Goal: Task Accomplishment & Management: Manage account settings

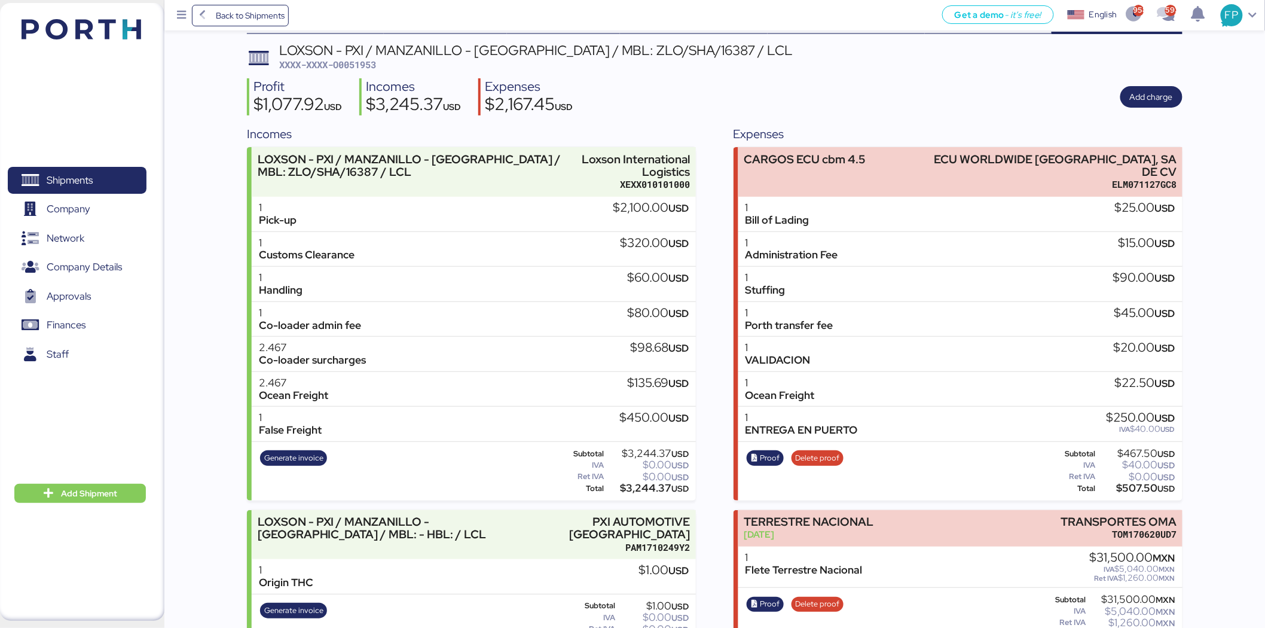
scroll to position [45, 0]
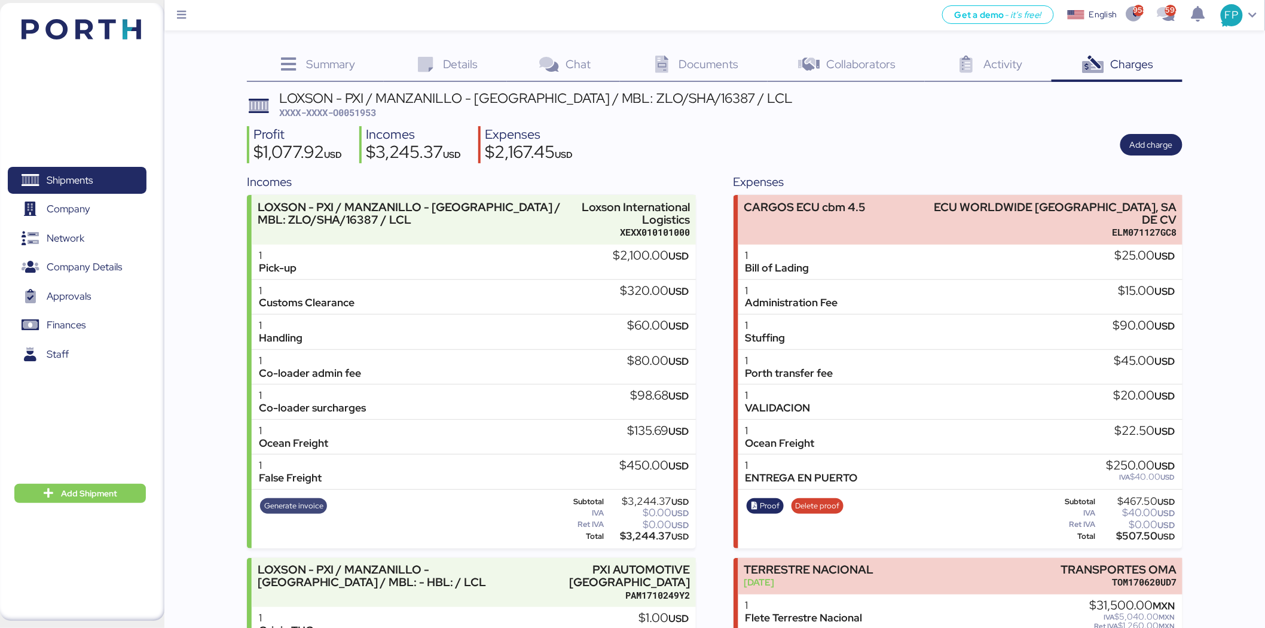
click at [289, 507] on span "Generate invoice" at bounding box center [293, 505] width 59 height 13
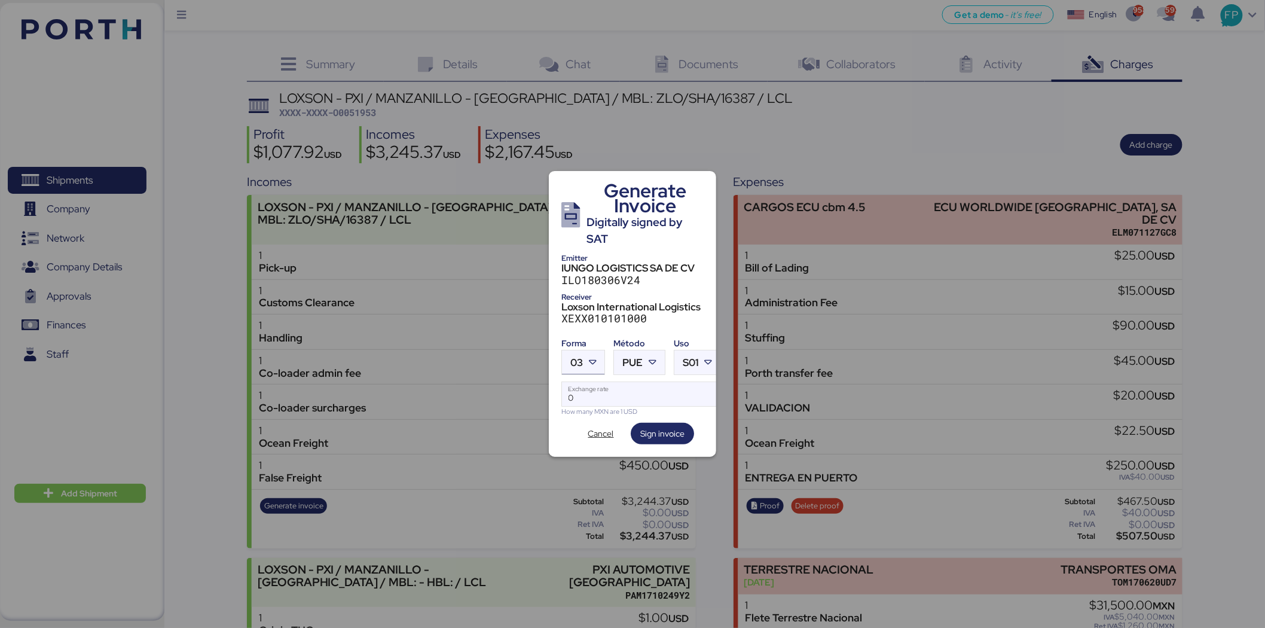
click at [593, 350] on div at bounding box center [594, 362] width 22 height 24
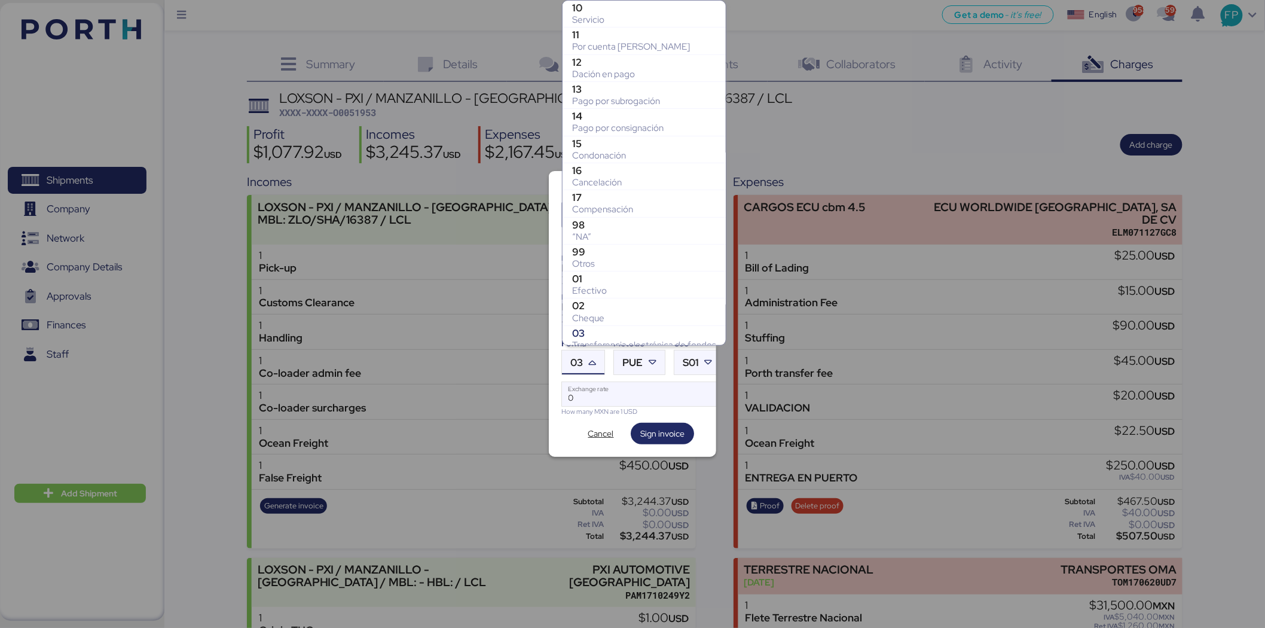
scroll to position [171, 0]
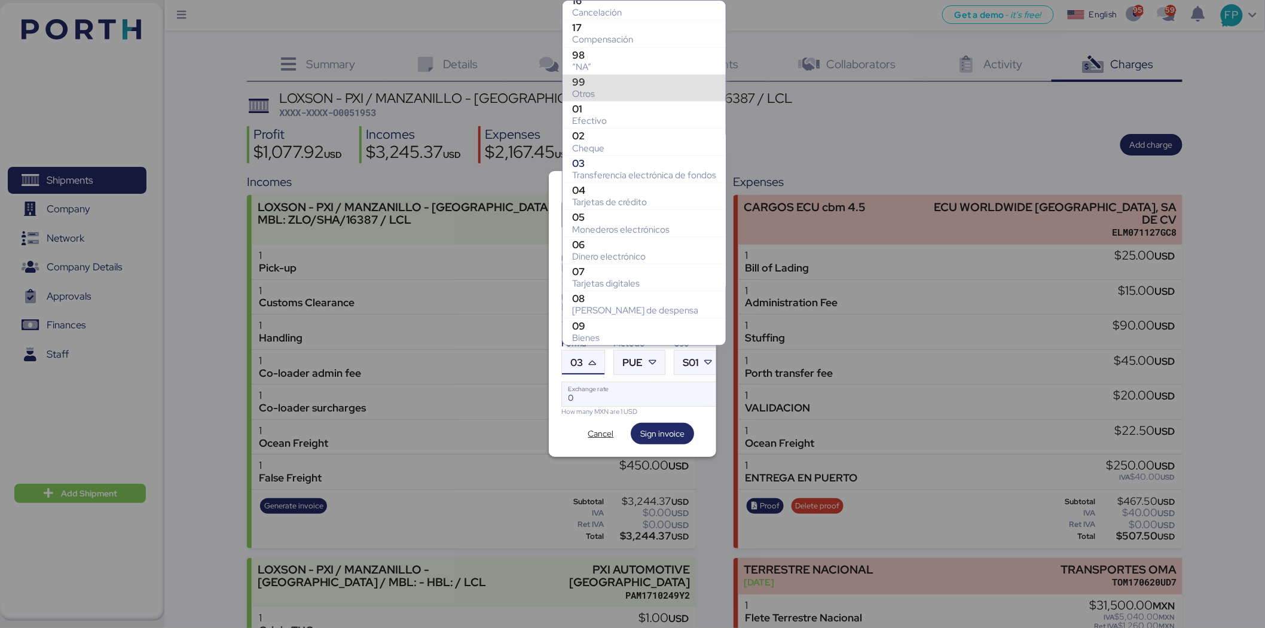
click at [609, 96] on div "Otros" at bounding box center [644, 94] width 144 height 12
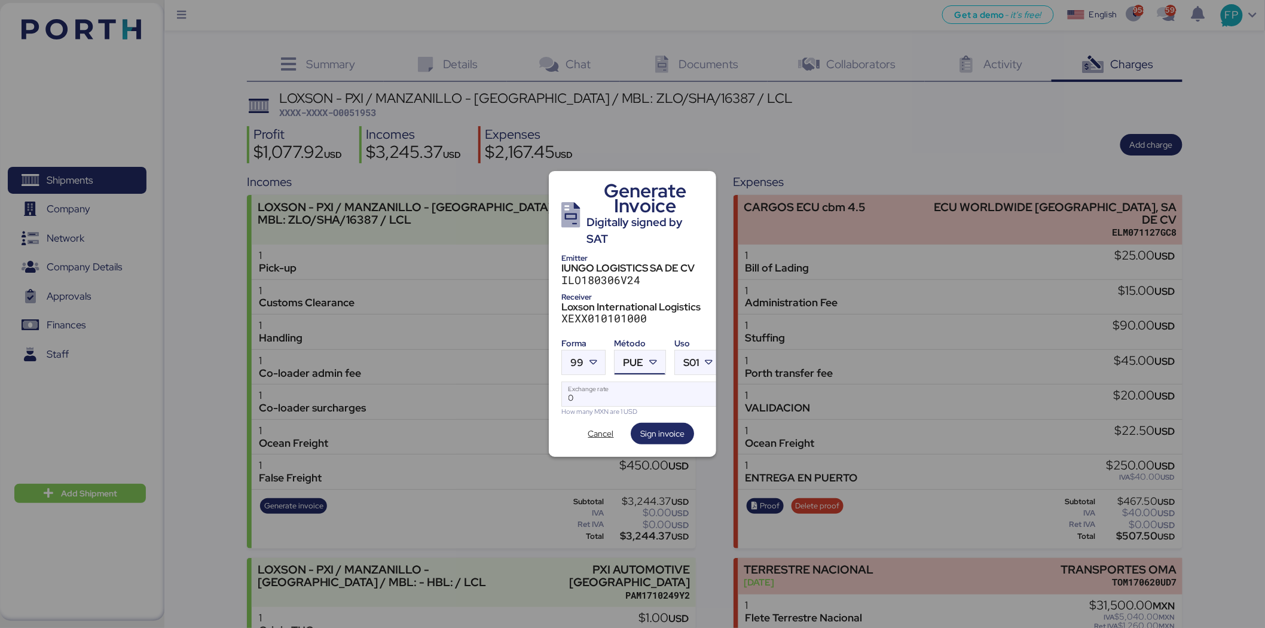
click at [641, 358] on span "PUE" at bounding box center [633, 363] width 20 height 10
drag, startPoint x: 660, startPoint y: 414, endPoint x: 648, endPoint y: 399, distance: 18.3
click at [660, 413] on div "Pago en parcialidades o diferido" at bounding box center [689, 416] width 129 height 12
click at [640, 389] on input "Exchange rate" at bounding box center [641, 394] width 159 height 24
type input "0"
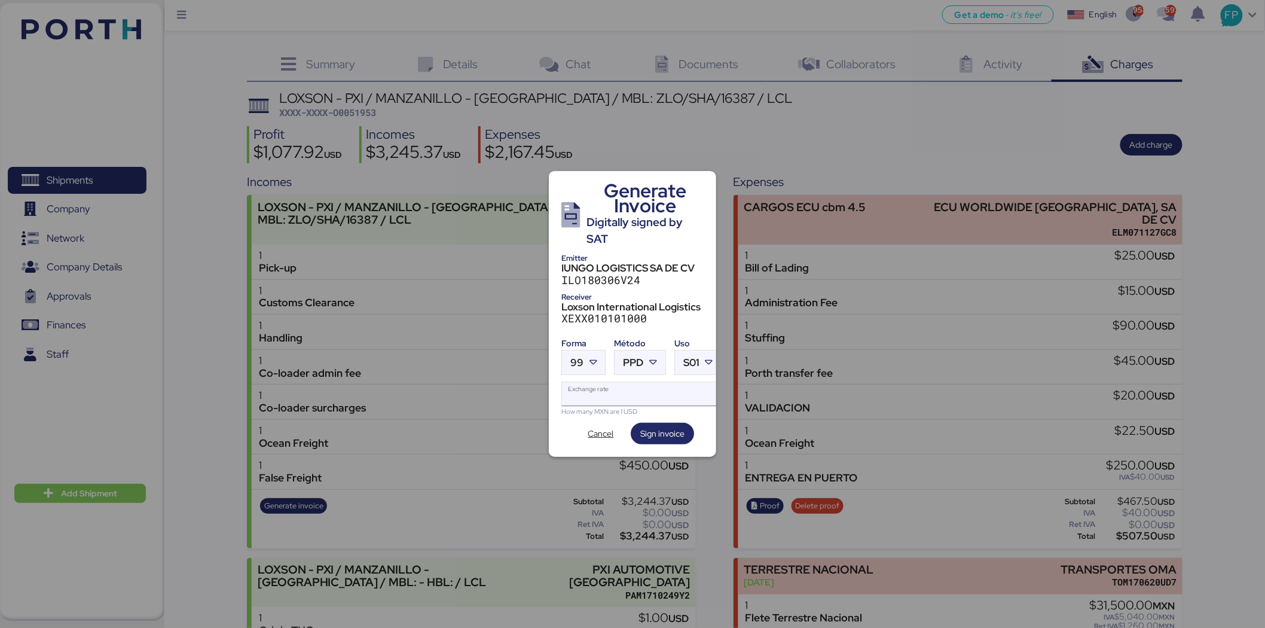
click at [600, 392] on input "Exchange rate" at bounding box center [641, 394] width 159 height 24
paste input "18.6402"
type input "18.6402"
click at [658, 434] on span "Sign invoice" at bounding box center [662, 433] width 44 height 14
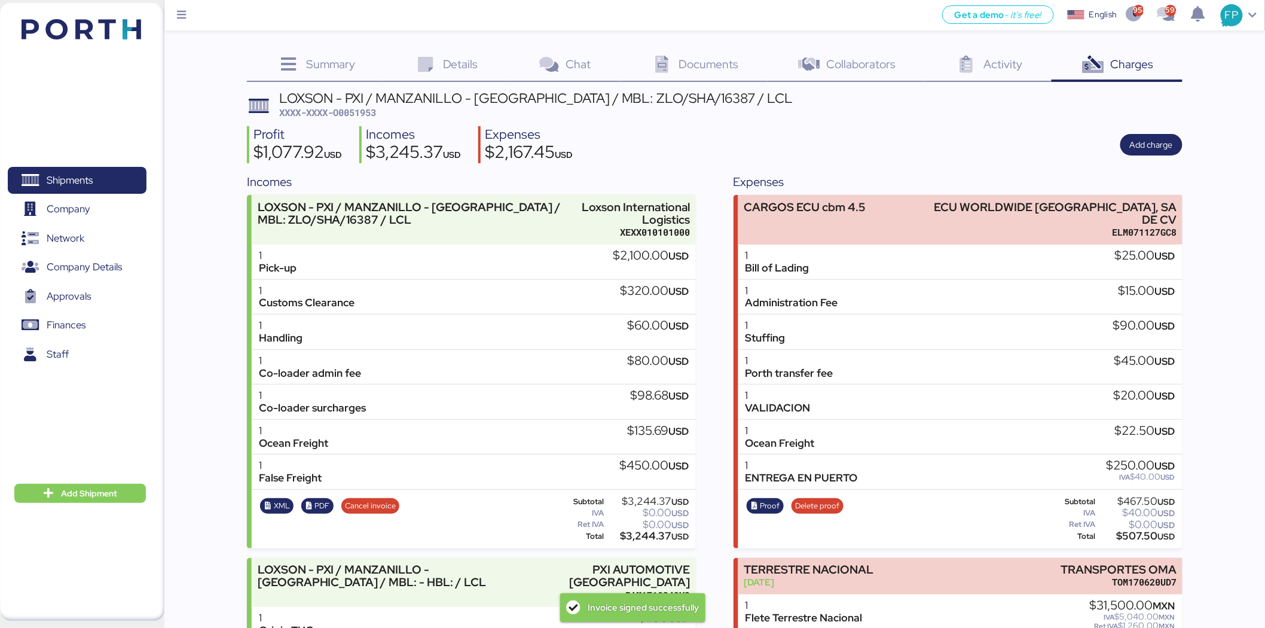
click at [363, 118] on div "LOXSON - PXI / MANZANILLO - SHANGHAI / MBL: ZLO/SHA/16387 / LCL XXXX-XXXX-O0051…" at bounding box center [536, 105] width 514 height 28
copy span "O0051953"
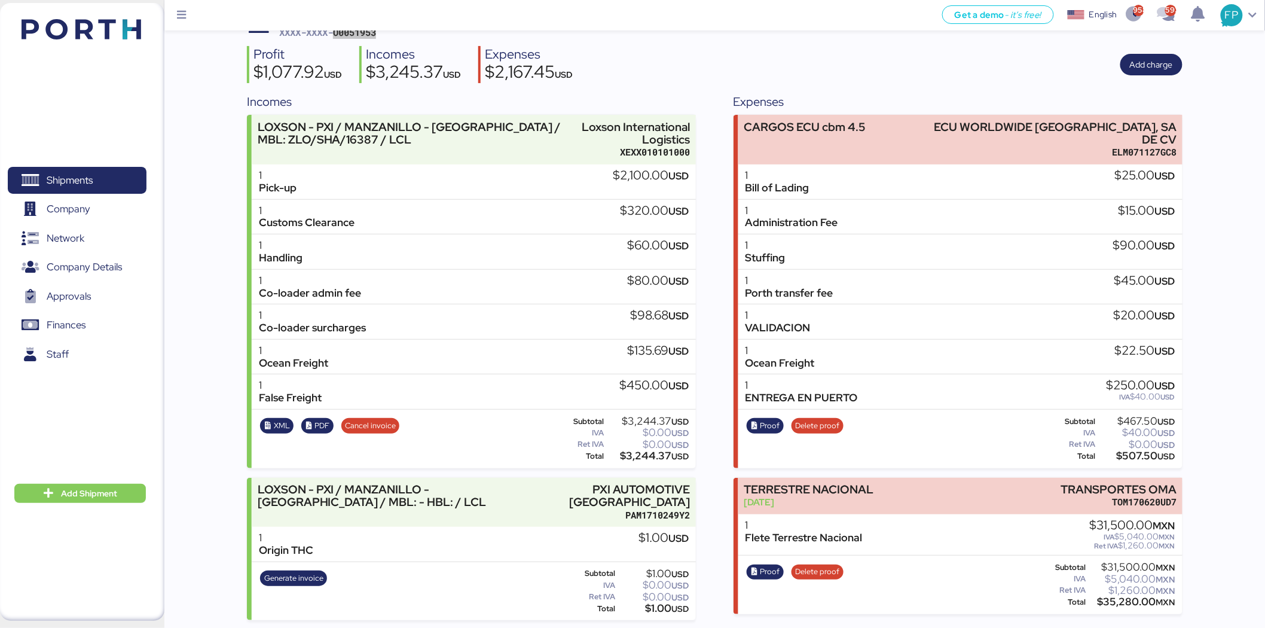
scroll to position [82, 0]
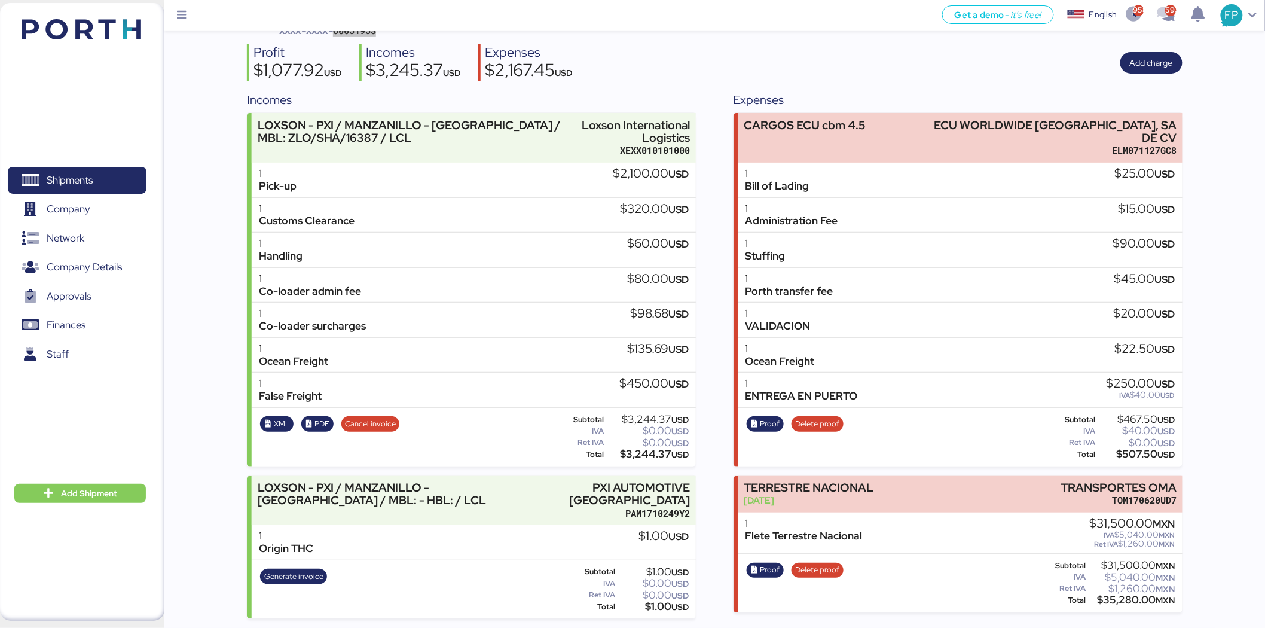
click at [644, 453] on div "$3,244.37 USD" at bounding box center [647, 454] width 83 height 9
copy div "3,244.37"
click at [768, 417] on span "Proof" at bounding box center [771, 423] width 20 height 13
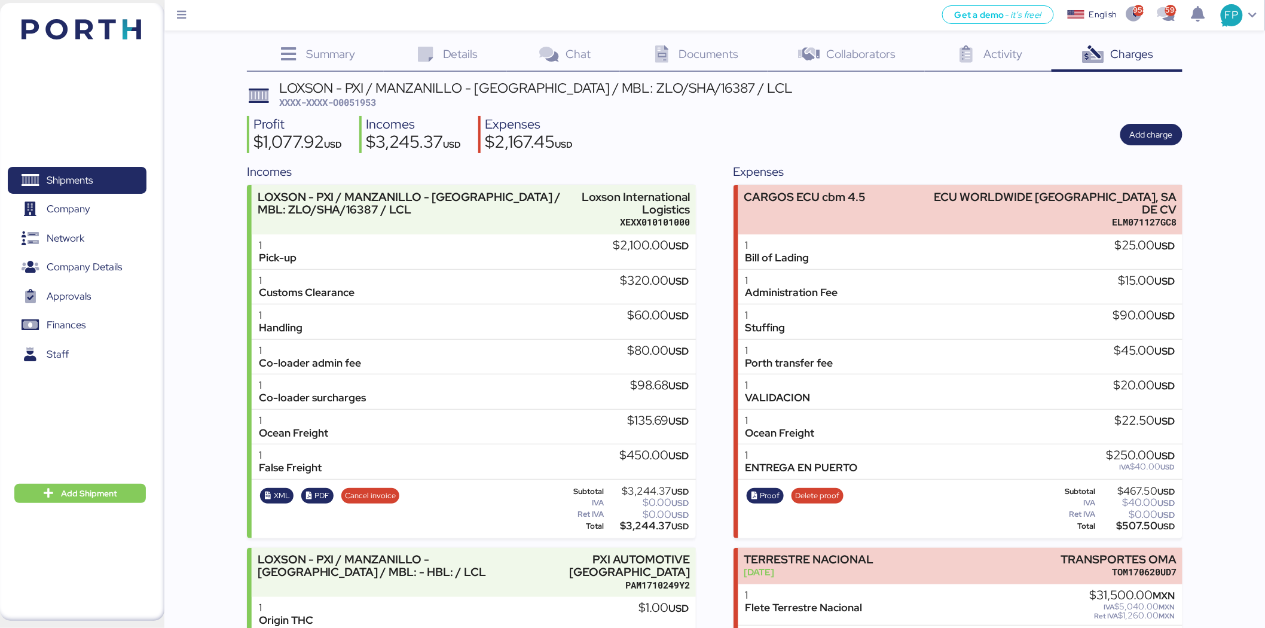
scroll to position [0, 0]
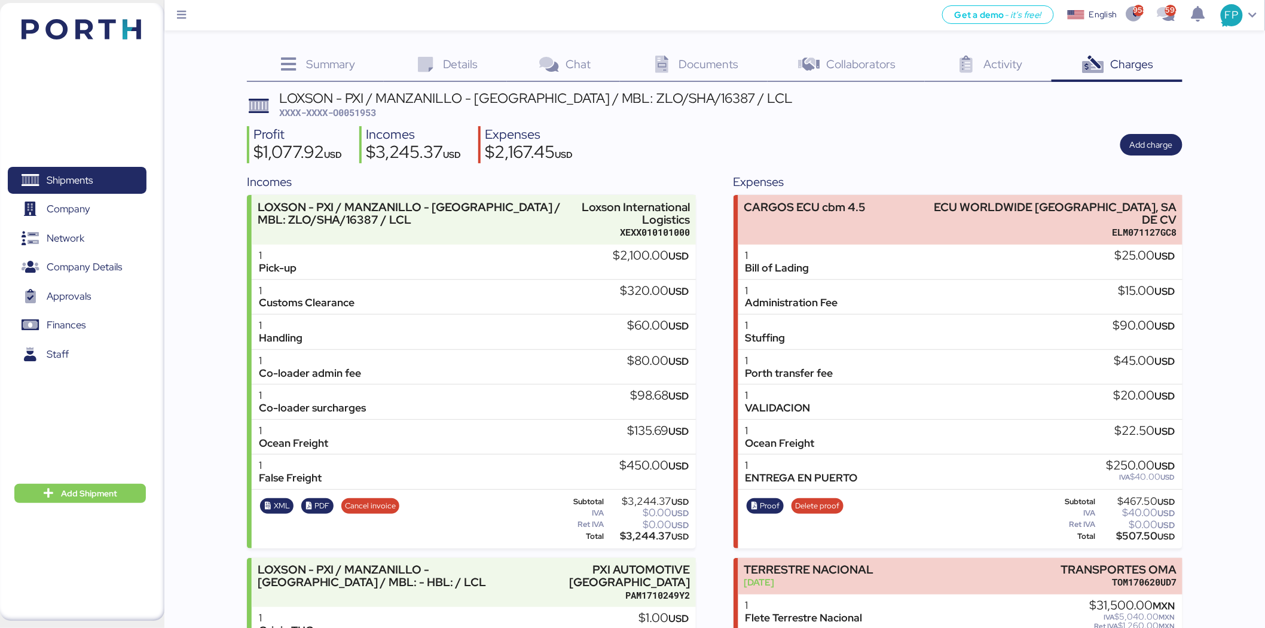
click at [365, 111] on span "XXXX-XXXX-O0051953" at bounding box center [327, 112] width 97 height 12
copy span "O0051953"
drag, startPoint x: 589, startPoint y: 100, endPoint x: 822, endPoint y: 65, distance: 236.0
click at [689, 96] on div "LOXSON - PXI / MANZANILLO - [GEOGRAPHIC_DATA] / MBL: ZLO/SHA/16387 / LCL" at bounding box center [536, 97] width 514 height 13
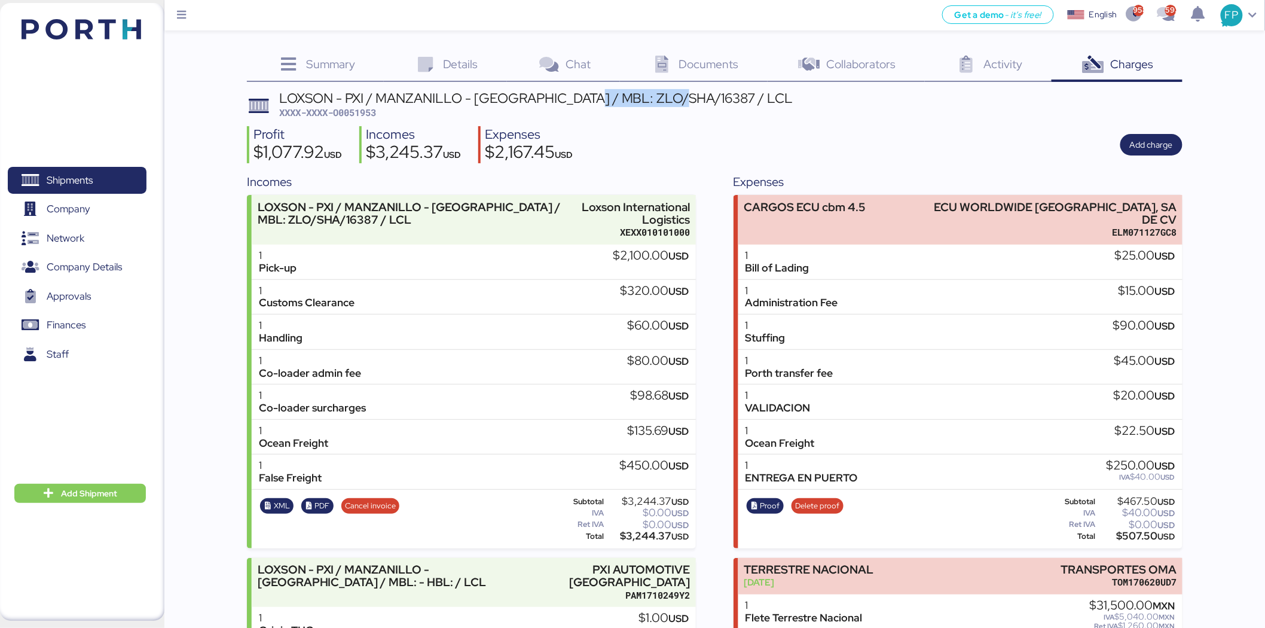
copy div "ZLO/SHA/16387"
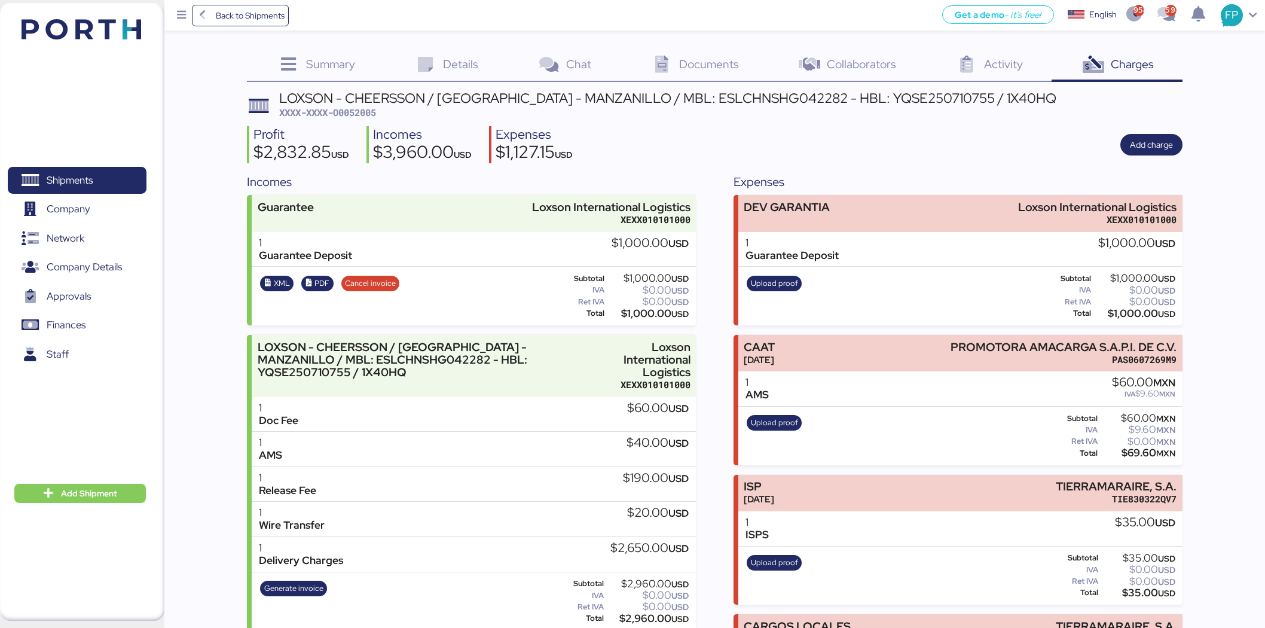
click at [100, 172] on span "Shipments" at bounding box center [77, 180] width 129 height 17
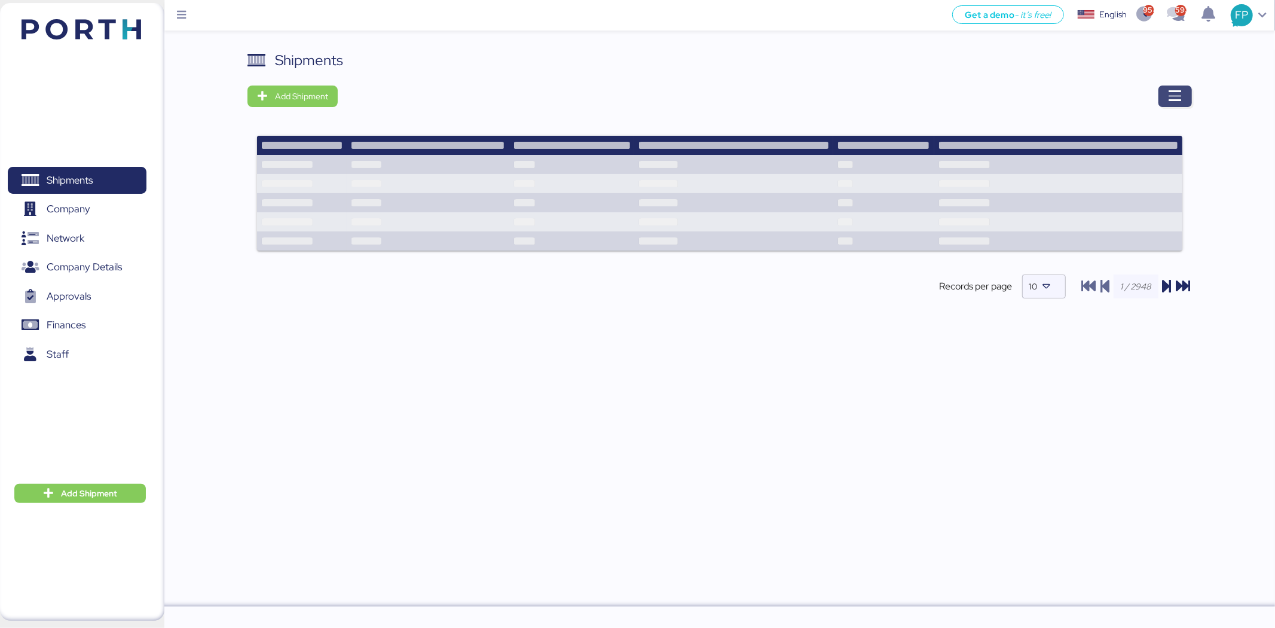
click at [1176, 97] on icon "button" at bounding box center [1175, 96] width 14 height 14
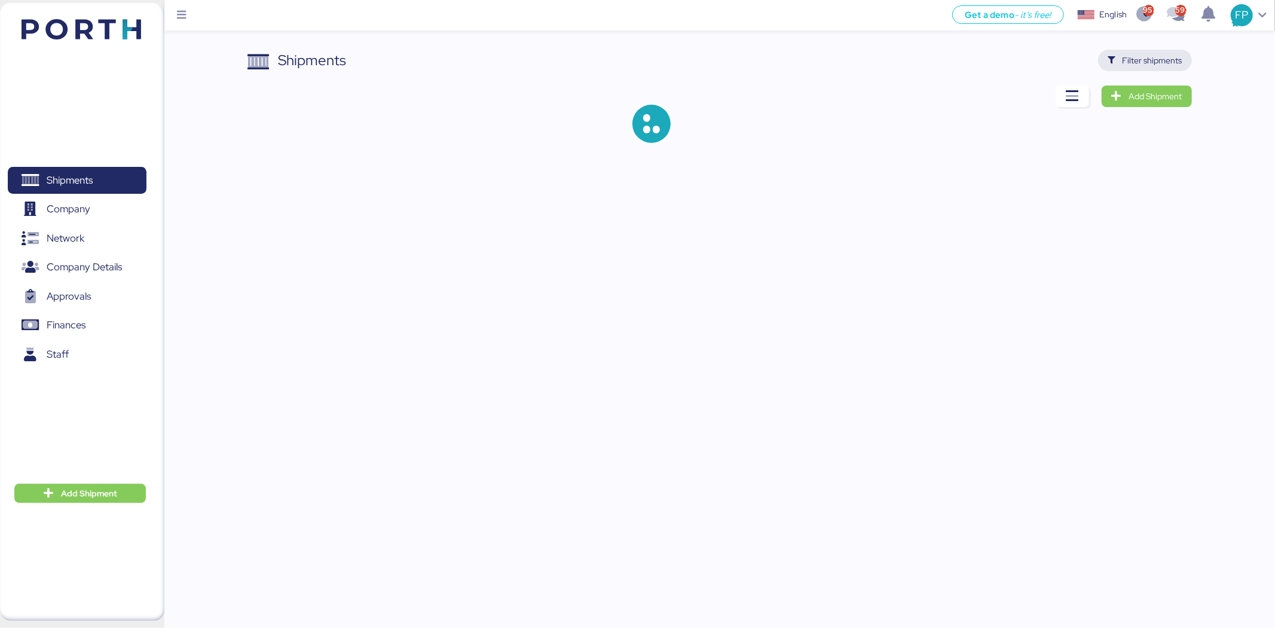
click at [1163, 54] on span "Filter shipments" at bounding box center [1153, 60] width 60 height 14
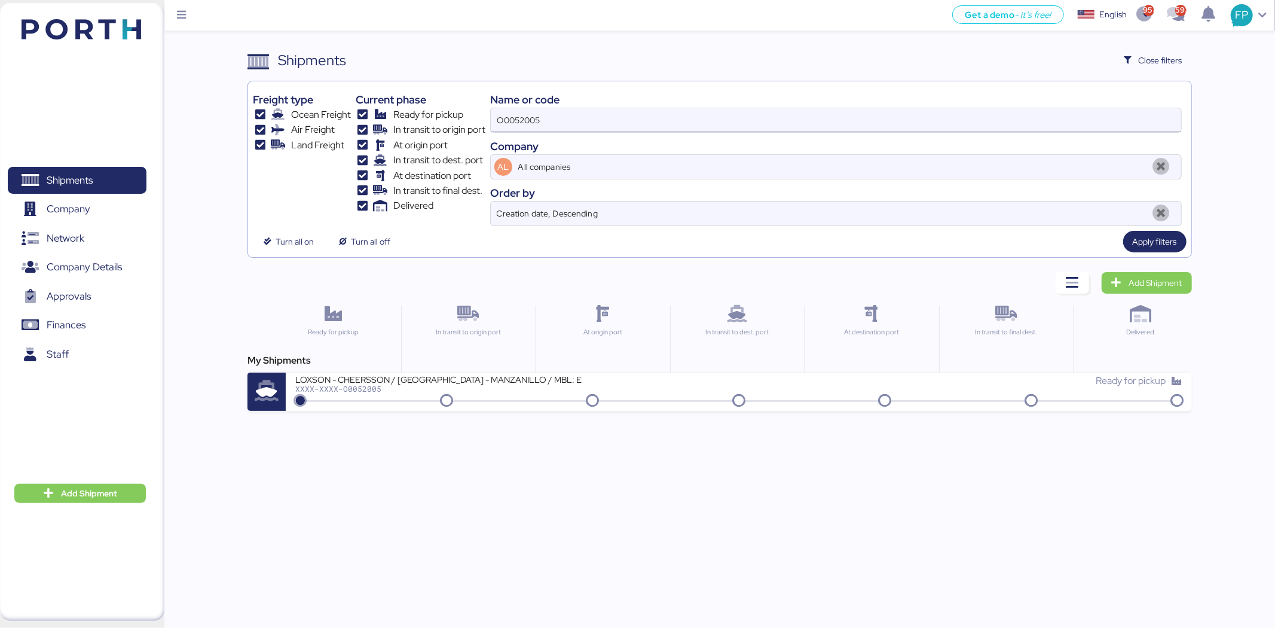
click at [540, 118] on input "O0052005" at bounding box center [836, 120] width 691 height 24
click at [538, 118] on input "O0052005" at bounding box center [836, 120] width 691 height 24
drag, startPoint x: 552, startPoint y: 118, endPoint x: 456, endPoint y: 116, distance: 95.7
click at [456, 116] on div "Freight type Ocean Freight Air Freight Land Freight Current phase Ready for pic…" at bounding box center [719, 156] width 933 height 140
paste input "1737"
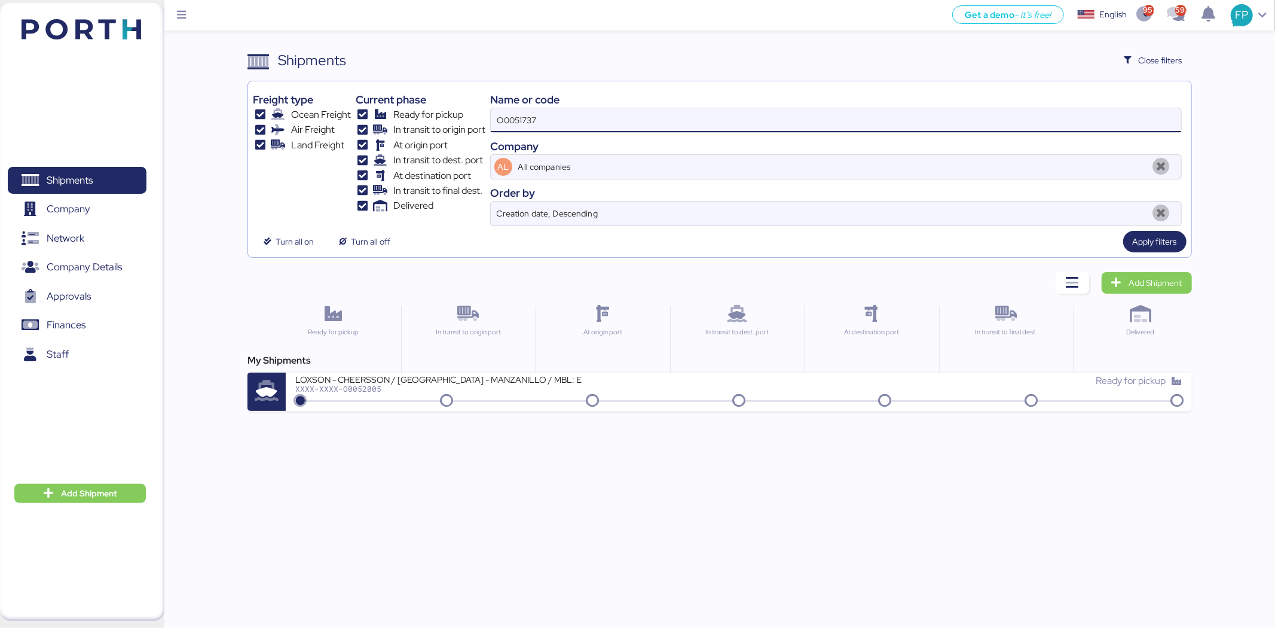
type input "O0051737"
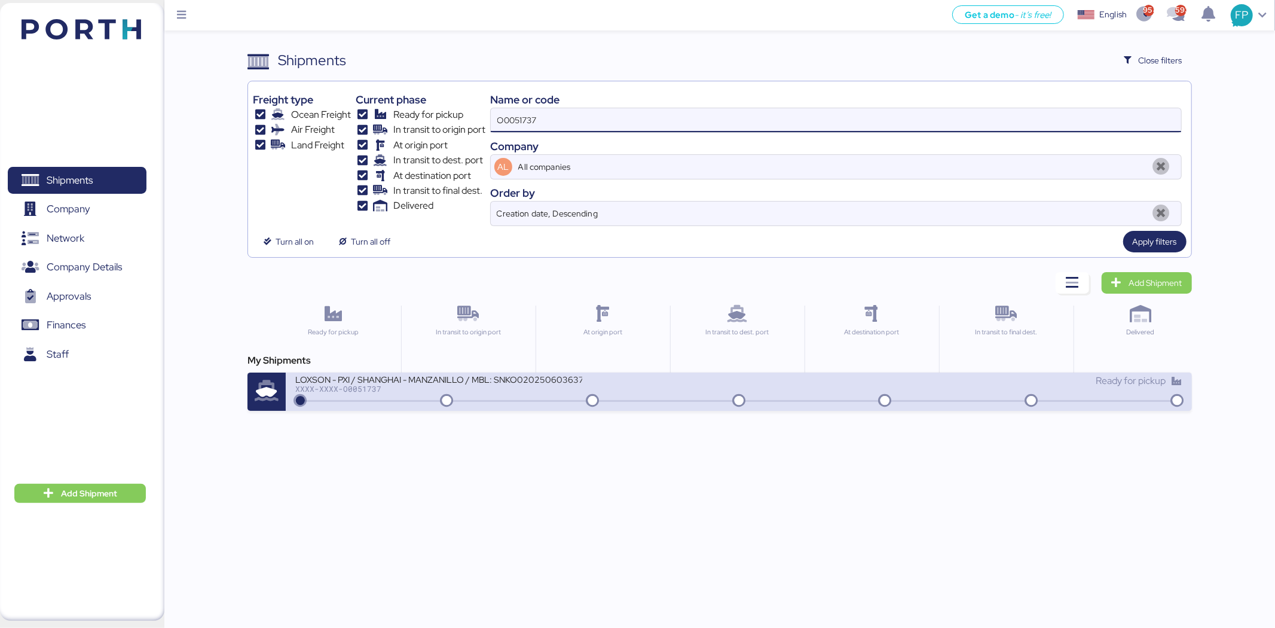
click at [548, 398] on div "LOXSON - PXI / SHANGHAI - MANZANILLO / MBL: SNKO020250603637 - HBL: CSSE2506026…" at bounding box center [517, 387] width 444 height 26
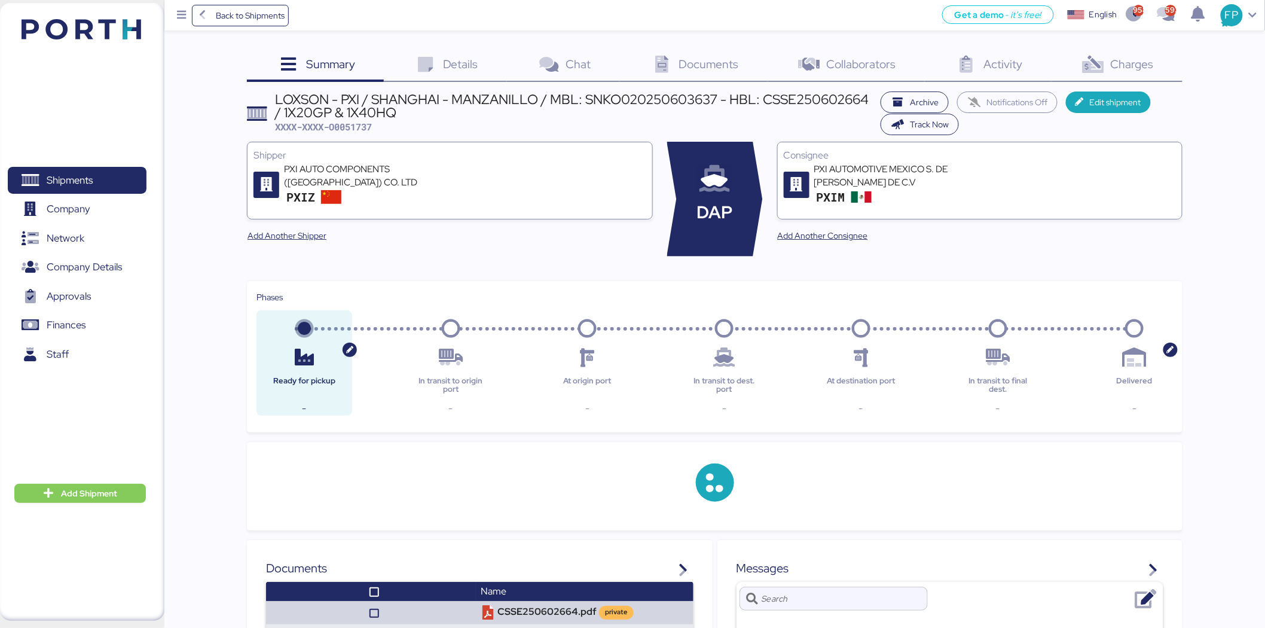
click at [1121, 73] on div "Charges 0" at bounding box center [1117, 66] width 131 height 32
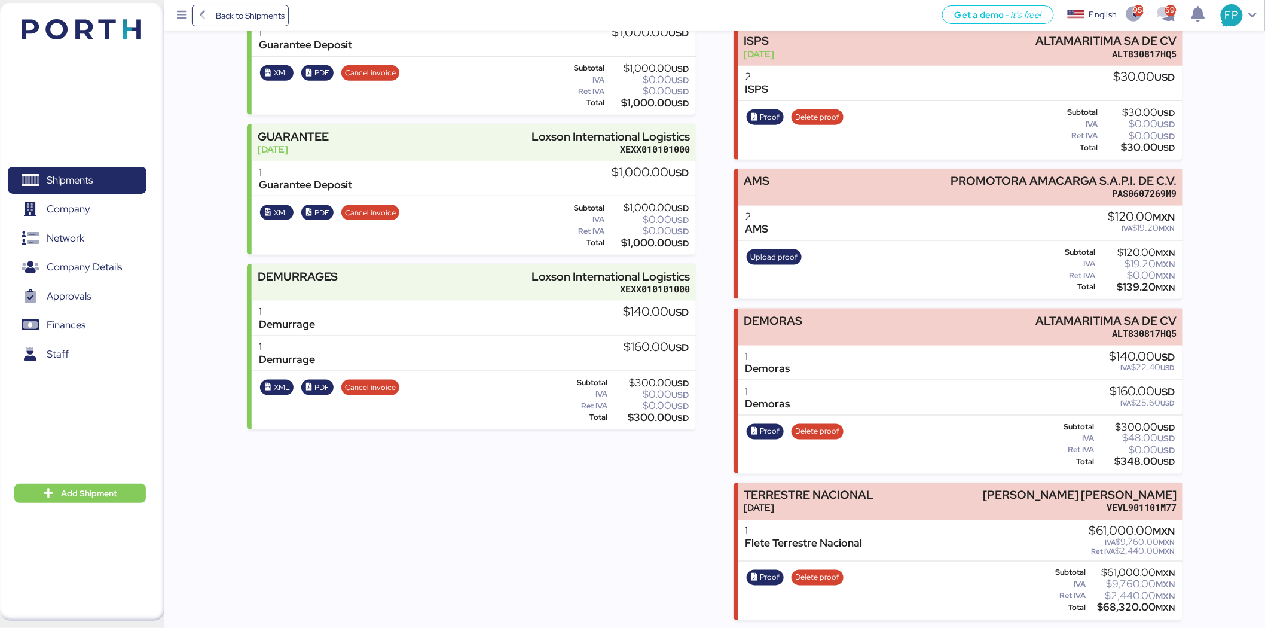
scroll to position [517, 0]
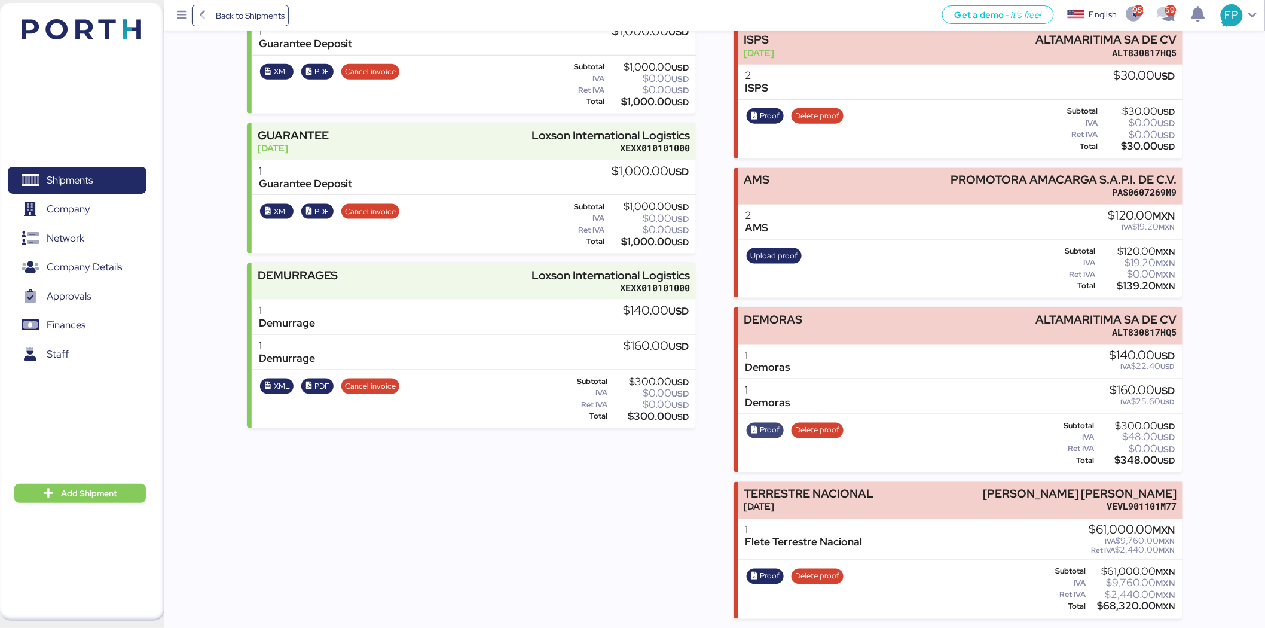
click at [770, 426] on span "Proof" at bounding box center [771, 430] width 20 height 13
click at [90, 172] on span "Shipments" at bounding box center [77, 180] width 129 height 17
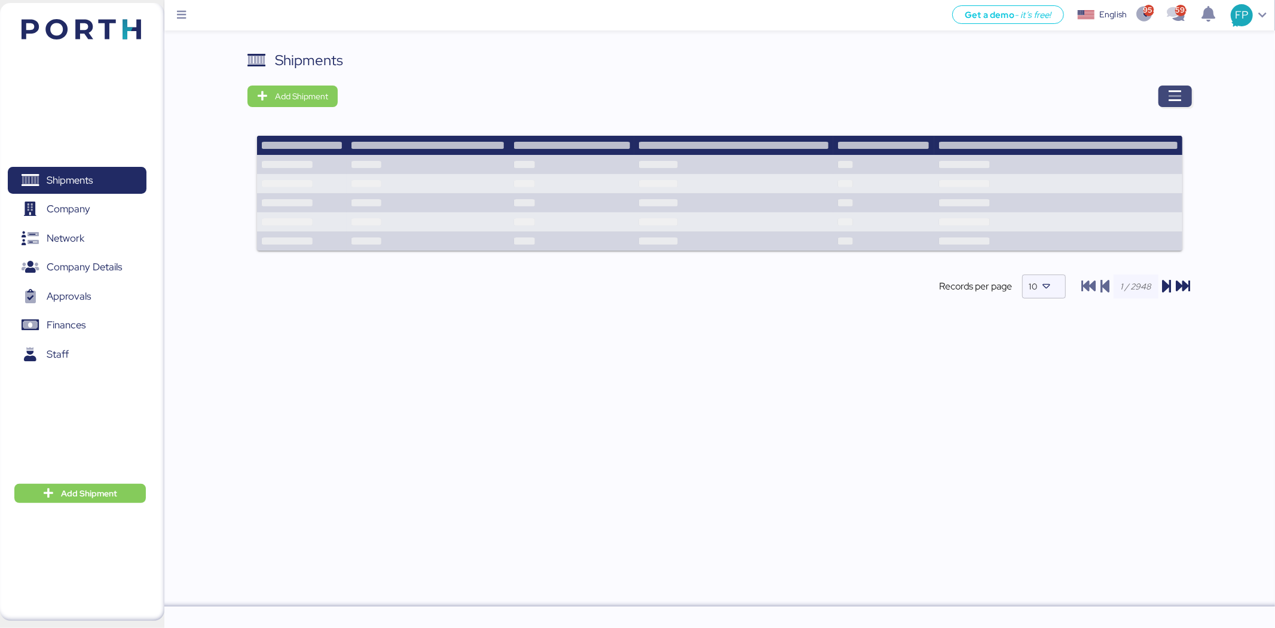
click at [1175, 96] on icon "button" at bounding box center [1175, 96] width 14 height 14
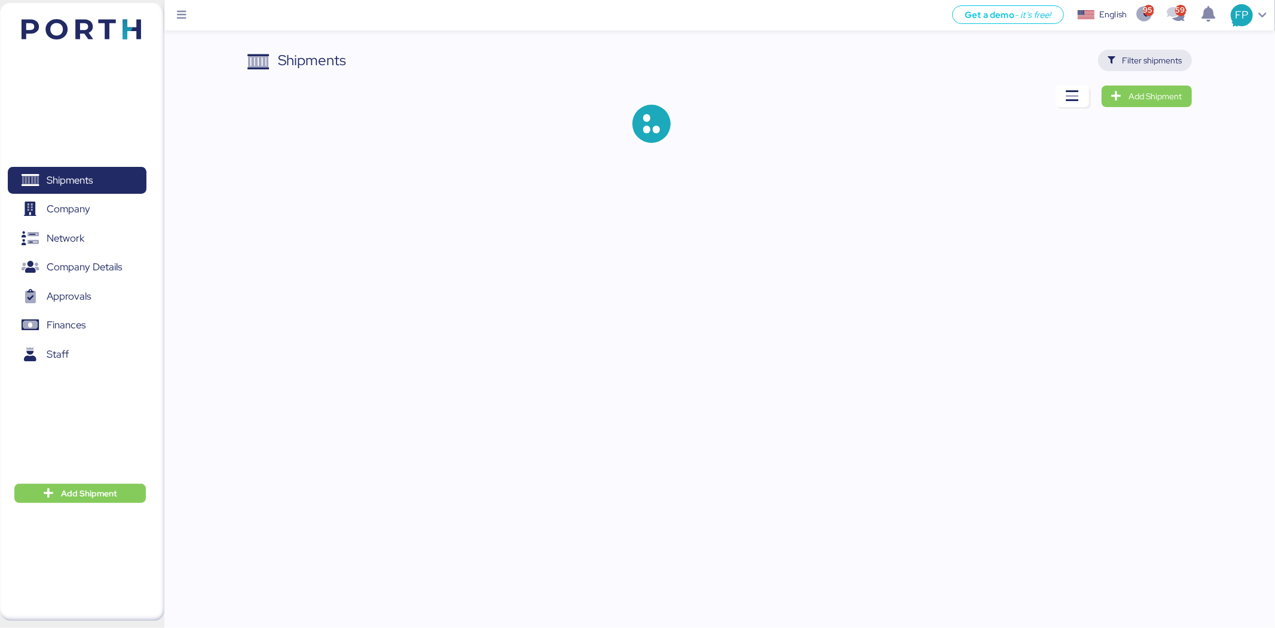
click at [1134, 64] on span "Filter shipments" at bounding box center [1153, 60] width 60 height 14
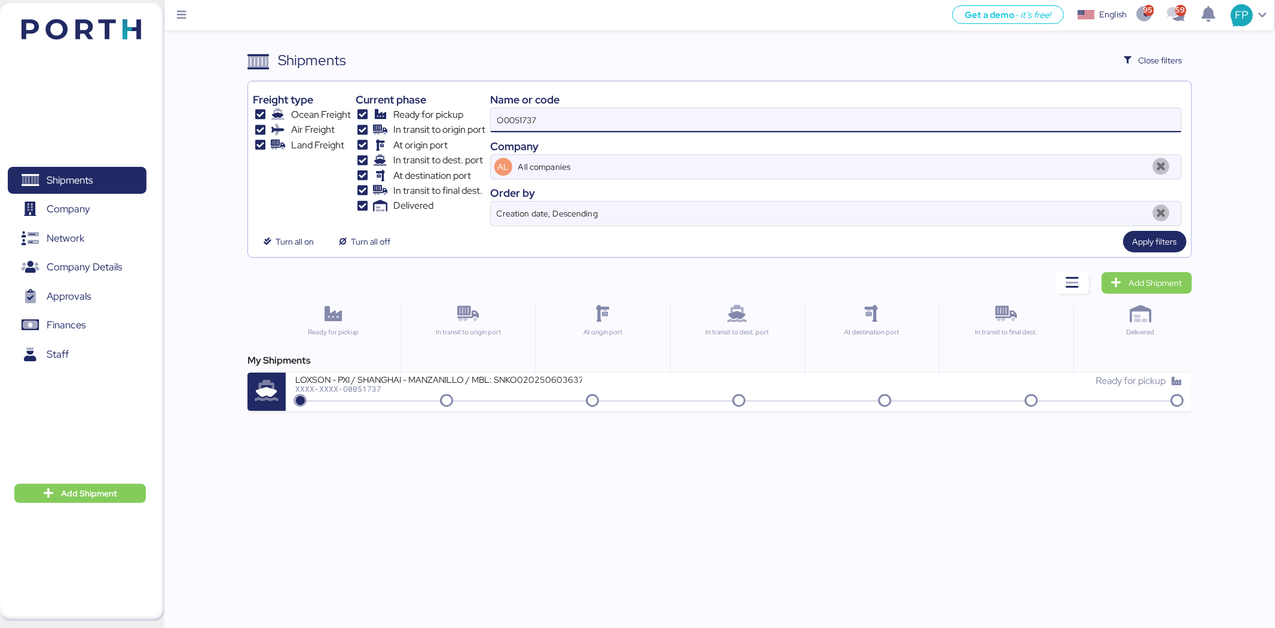
click at [505, 124] on input "O0051737" at bounding box center [836, 120] width 691 height 24
click at [503, 124] on input "O0051737" at bounding box center [836, 120] width 691 height 24
click at [504, 124] on input "O0051737" at bounding box center [836, 120] width 691 height 24
paste input "29"
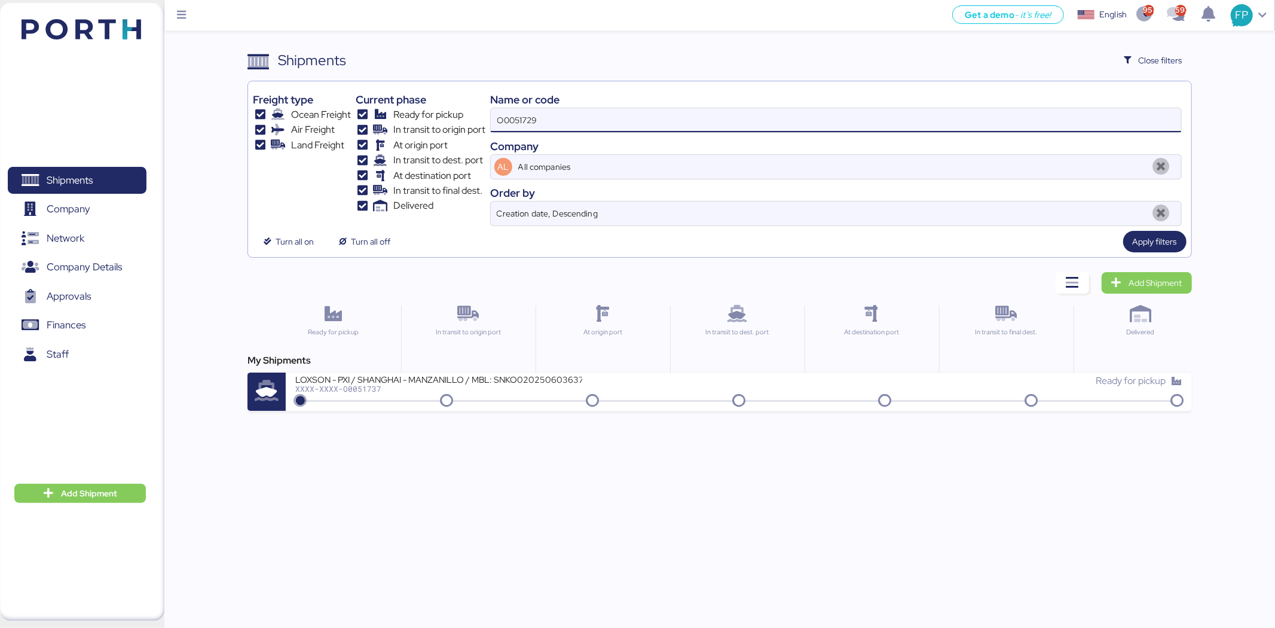
type input "O0051729"
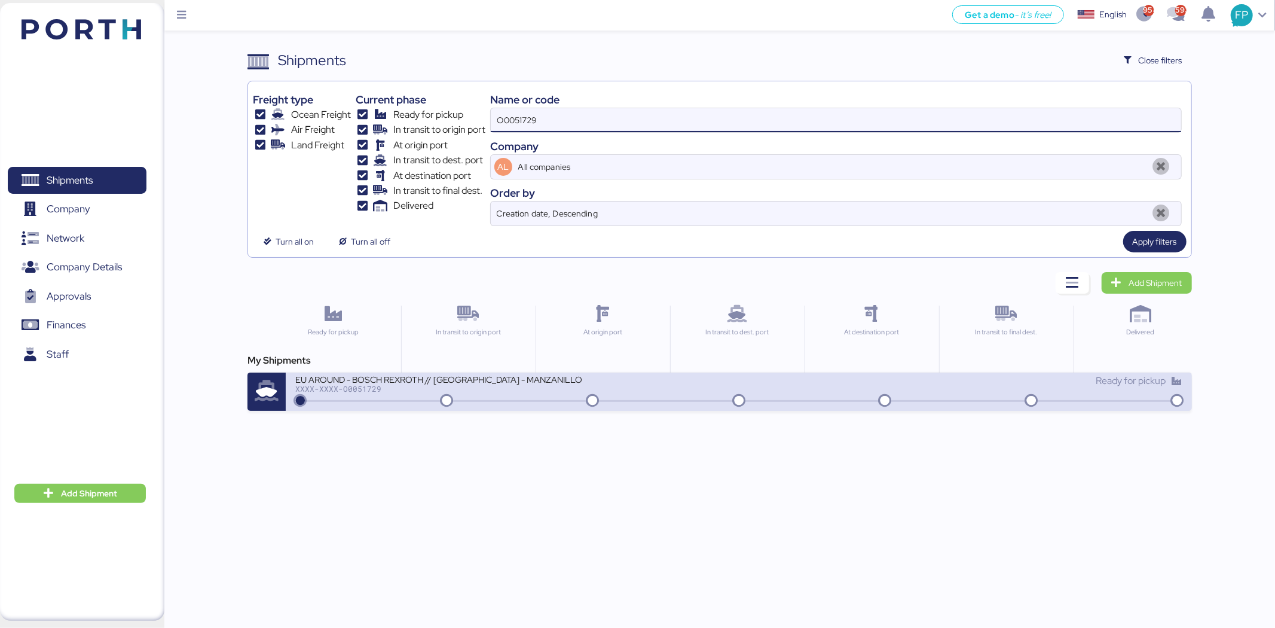
click at [503, 381] on div "EU AROUND - BOSCH REXROTH // SHANGHAI - MANZANILLO // MBL: SNKO020250609634 HBL…" at bounding box center [438, 379] width 287 height 10
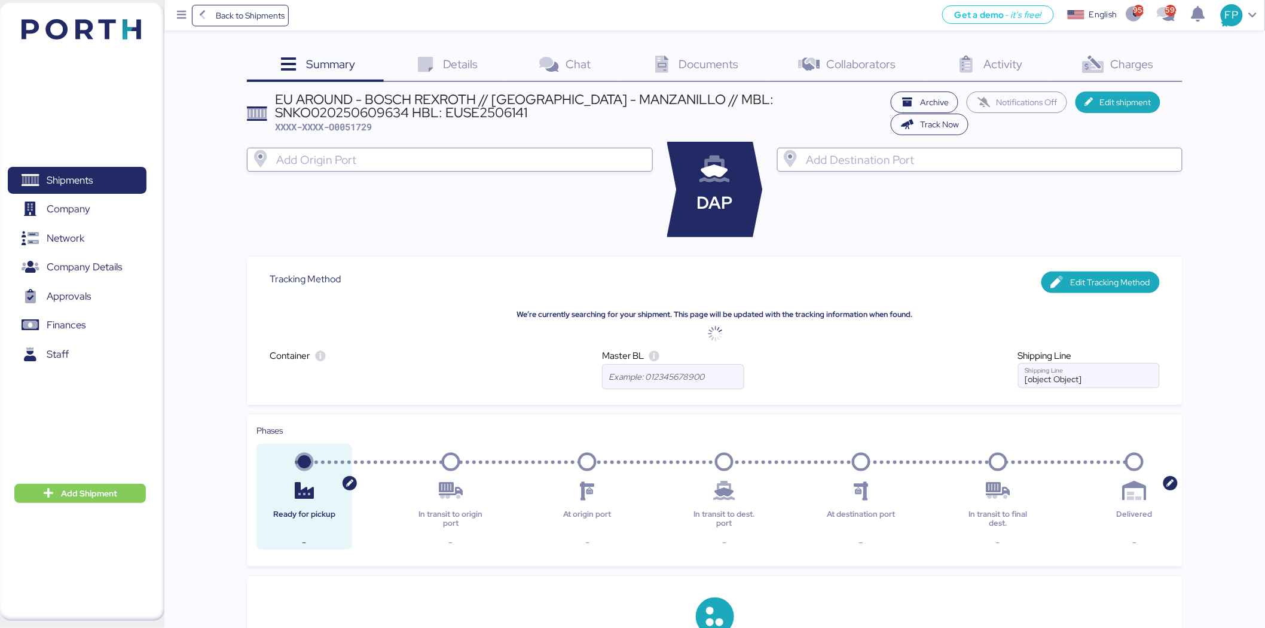
click at [1122, 71] on span "Charges" at bounding box center [1132, 64] width 43 height 16
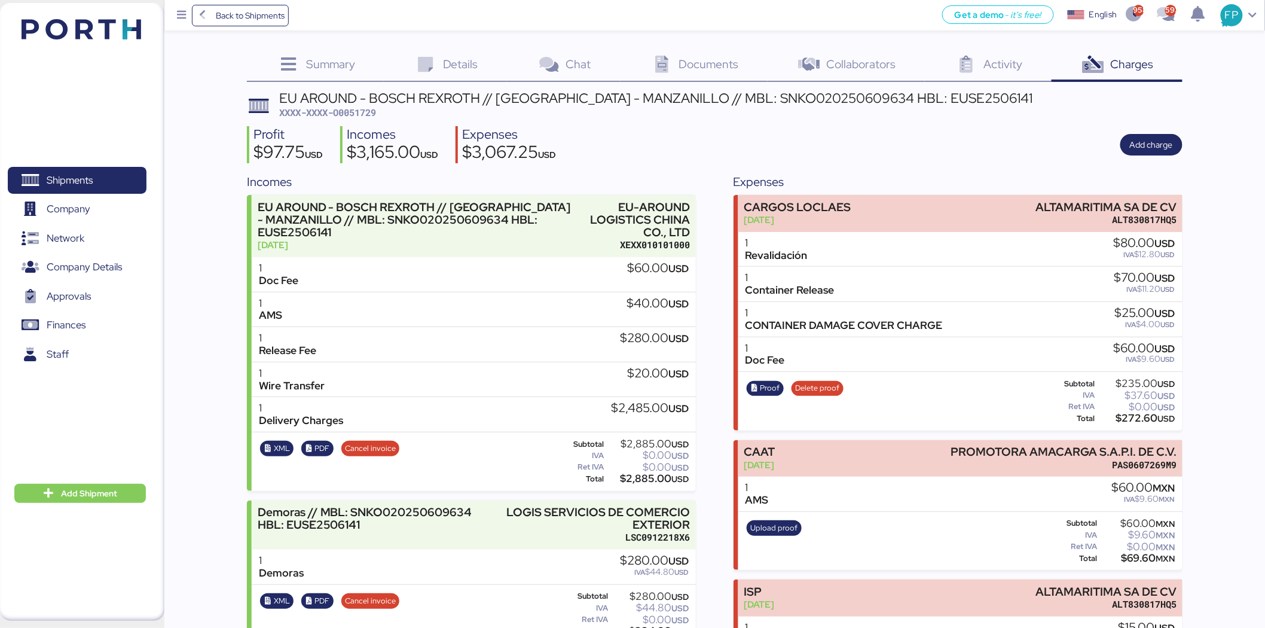
scroll to position [377, 0]
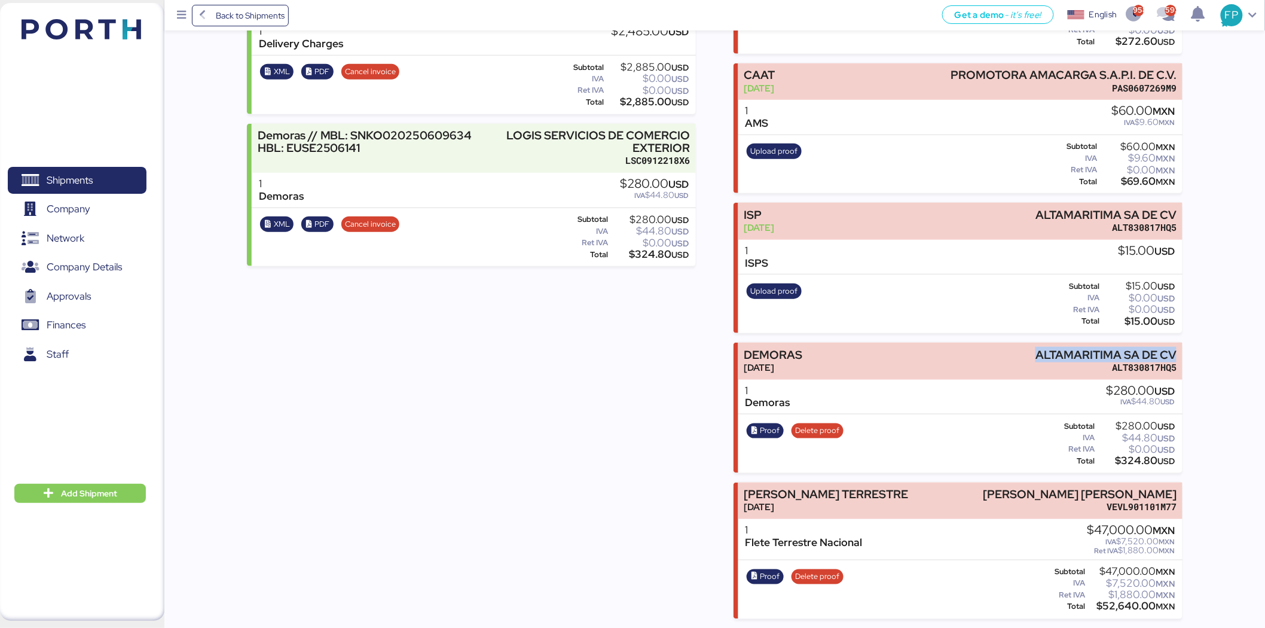
drag, startPoint x: 1037, startPoint y: 351, endPoint x: 1187, endPoint y: 348, distance: 150.1
click at [1187, 348] on div "Summary 0 Details 0 Chat 0 Documents 0 Collaborators 0 Activity 0 Charges 0 EU …" at bounding box center [632, 121] width 1265 height 996
copy div "ALTAMARITIMA SA DE CV"
click at [1132, 463] on div "$324.80 USD" at bounding box center [1136, 460] width 78 height 9
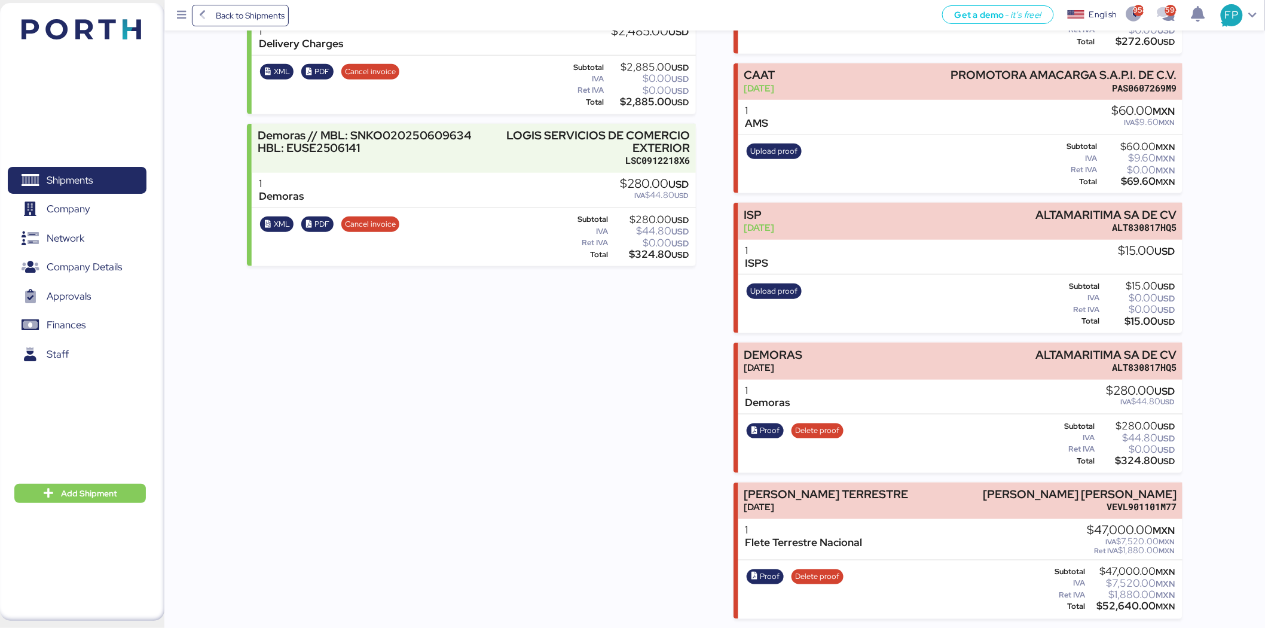
copy div "324.80"
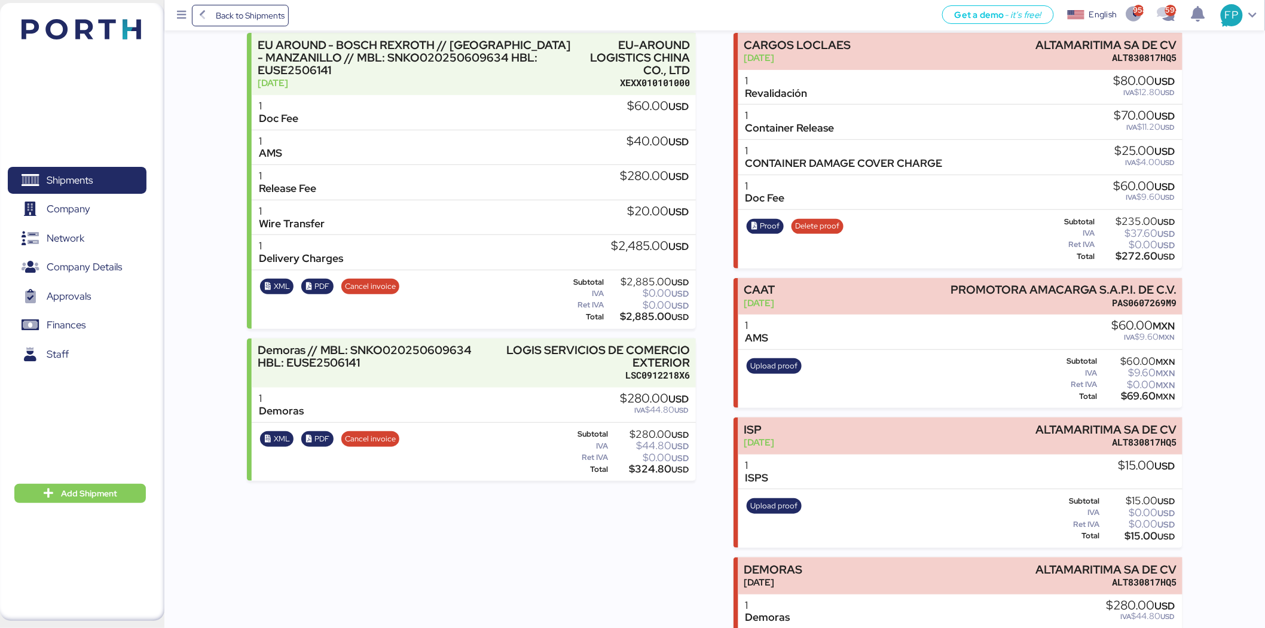
scroll to position [0, 0]
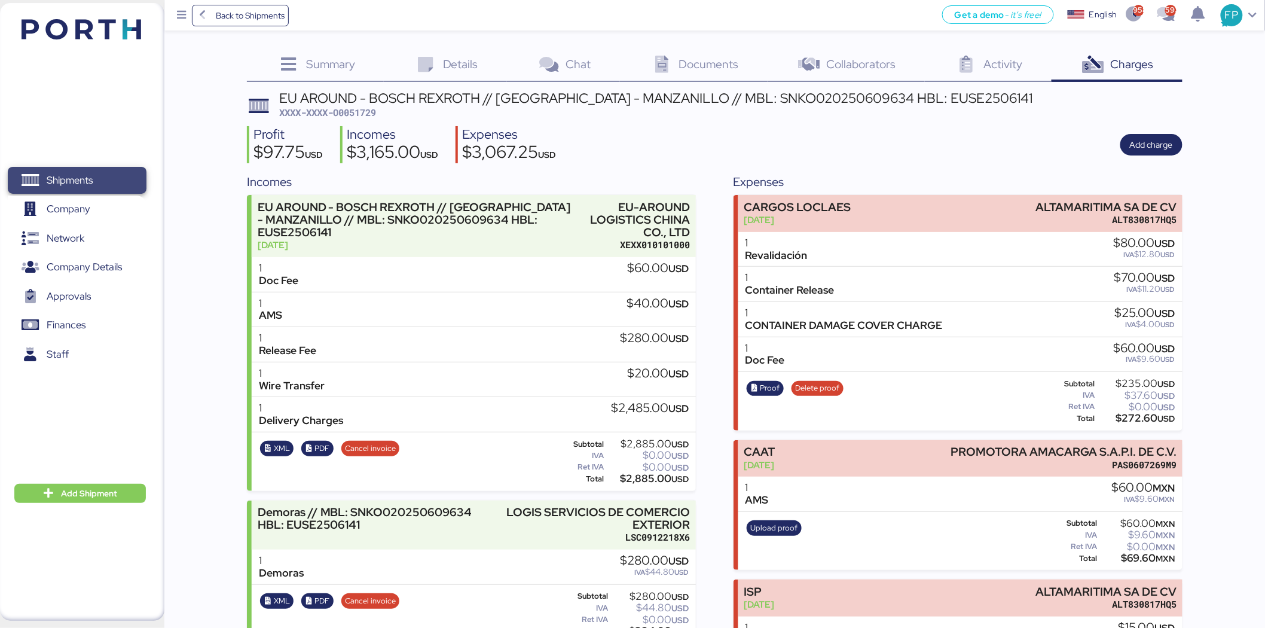
click at [100, 180] on span "Shipments" at bounding box center [77, 180] width 129 height 17
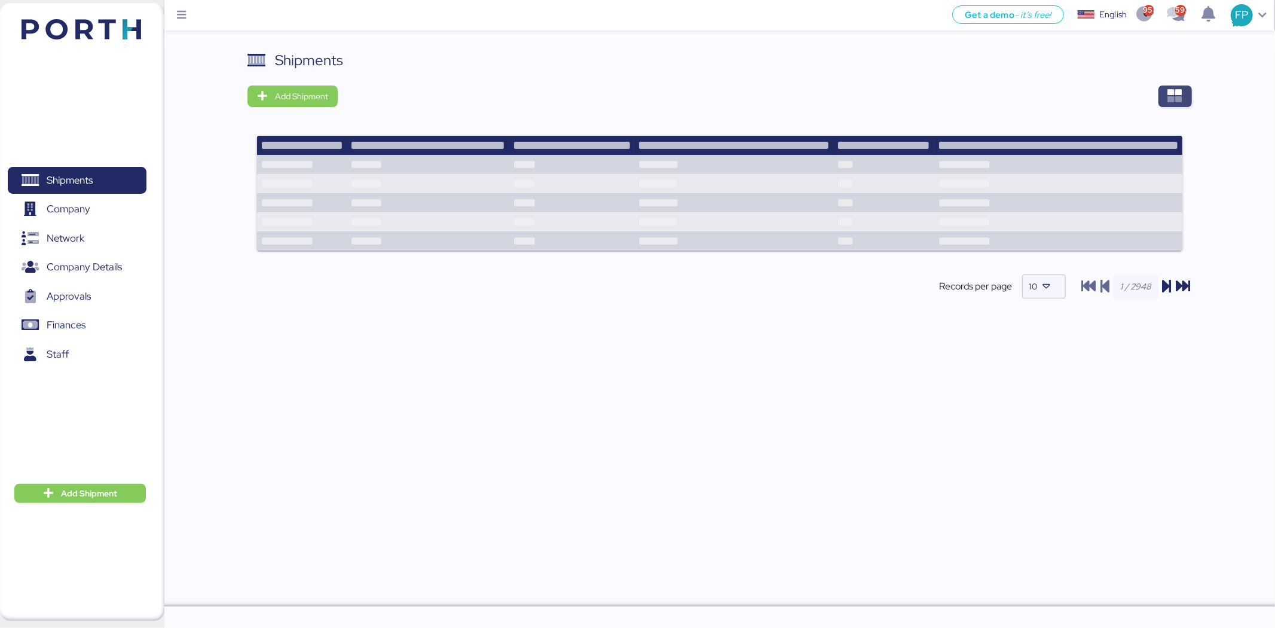
click at [1166, 97] on span "button" at bounding box center [1175, 97] width 33 height 22
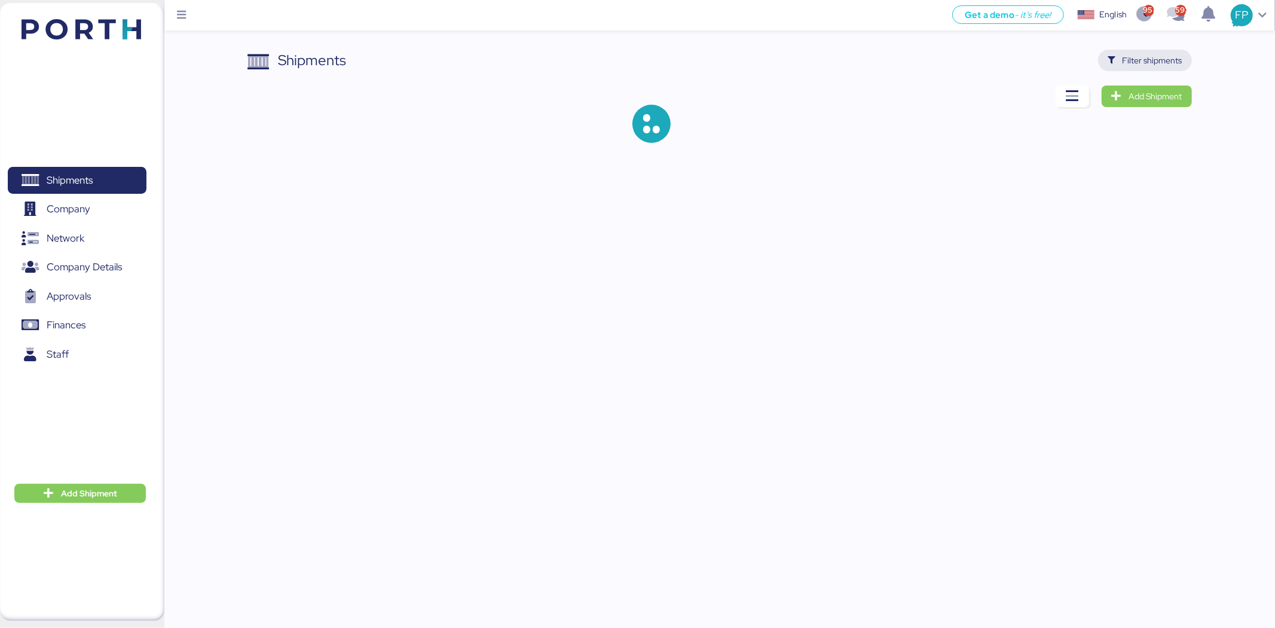
click at [1159, 66] on span "Filter shipments" at bounding box center [1153, 60] width 60 height 14
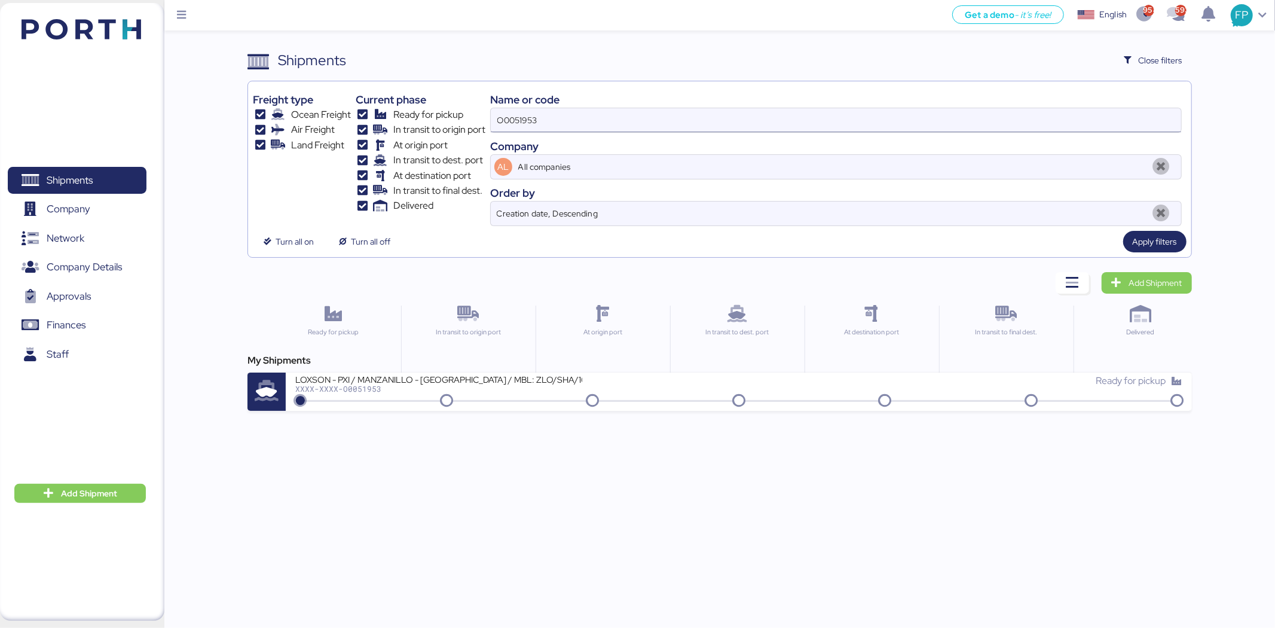
click at [517, 124] on input "O0051953" at bounding box center [836, 120] width 691 height 24
paste input "A0051929"
type input "A0051929"
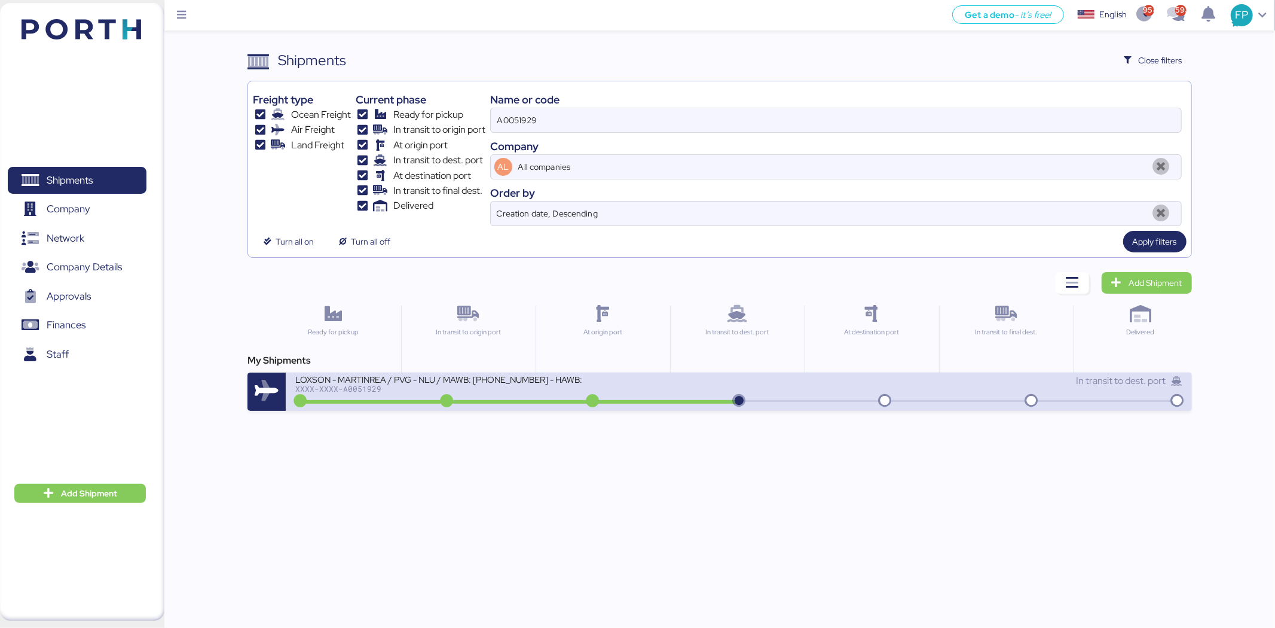
click at [535, 410] on div "LOXSON - MARTINREA / PVG - NLU / MAWB: 784-4085 3131 - HAWB: LXN25070295 XXXX-X…" at bounding box center [739, 392] width 906 height 38
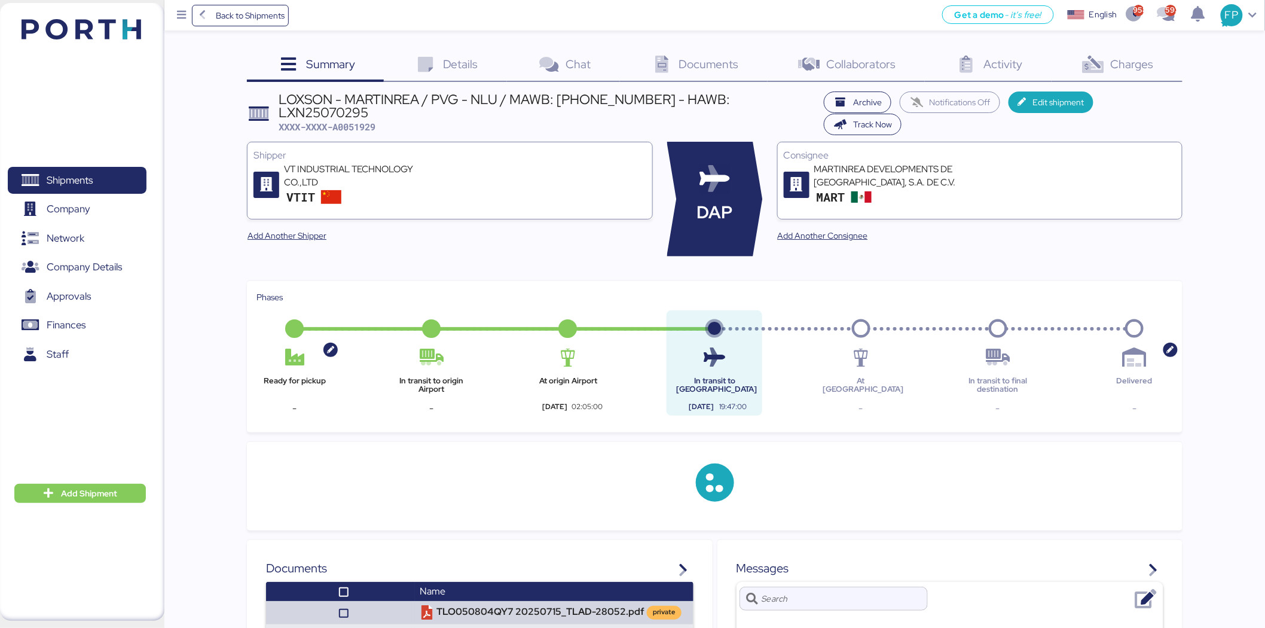
click at [1138, 57] on span "Charges" at bounding box center [1132, 64] width 43 height 16
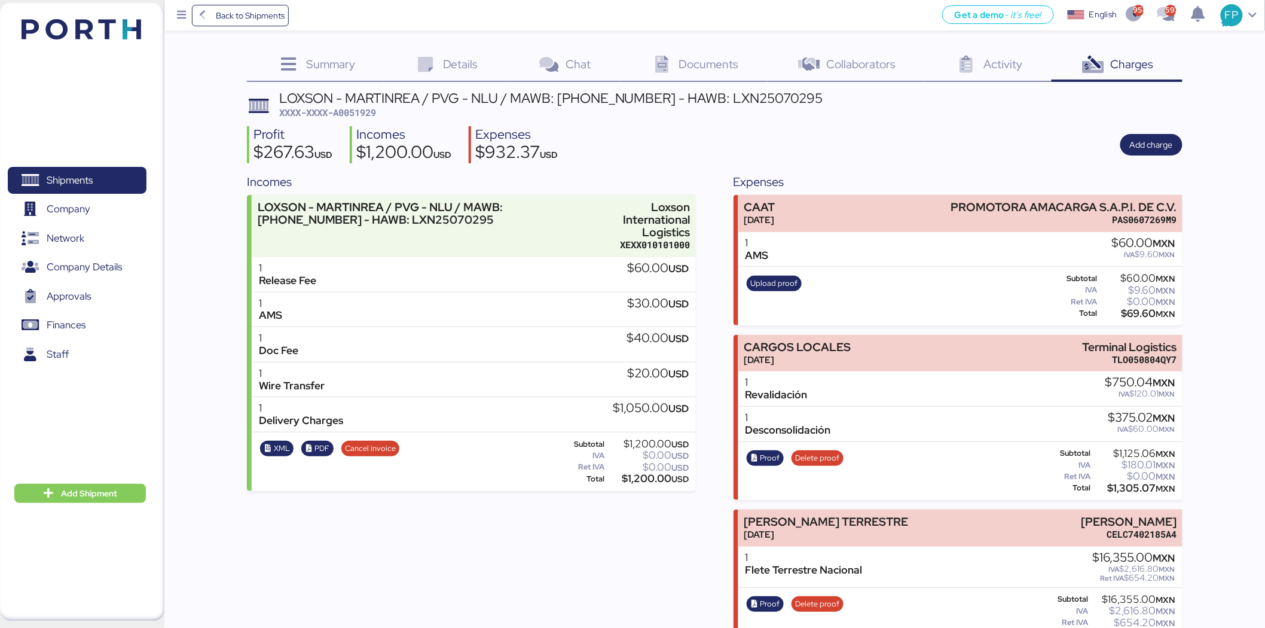
click at [368, 111] on span "XXXX-XXXX-A0051929" at bounding box center [327, 112] width 97 height 12
copy span "A0051929"
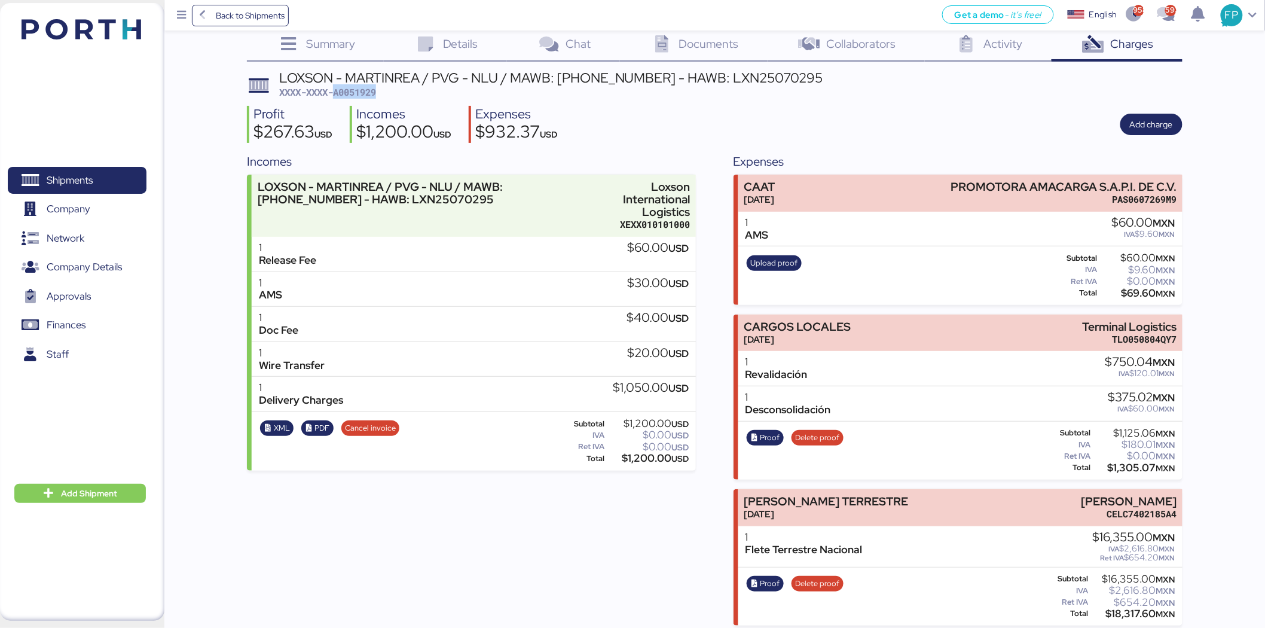
scroll to position [26, 0]
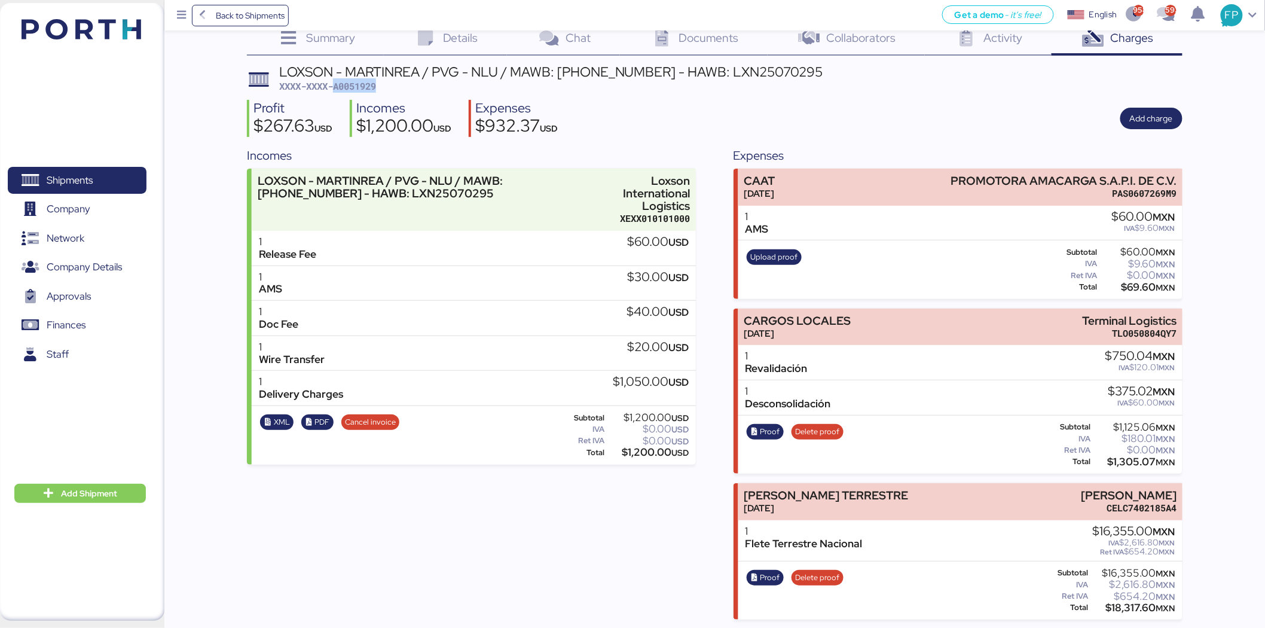
drag, startPoint x: 1032, startPoint y: 492, endPoint x: 1188, endPoint y: 479, distance: 157.2
click at [1188, 479] on div "Summary 0 Details 0 Chat 0 Documents 0 Collaborators 0 Activity 0 Charges 0 LOX…" at bounding box center [632, 297] width 1265 height 646
copy div "[PERSON_NAME]"
click at [1127, 605] on div "$18,317.60 MXN" at bounding box center [1133, 607] width 85 height 9
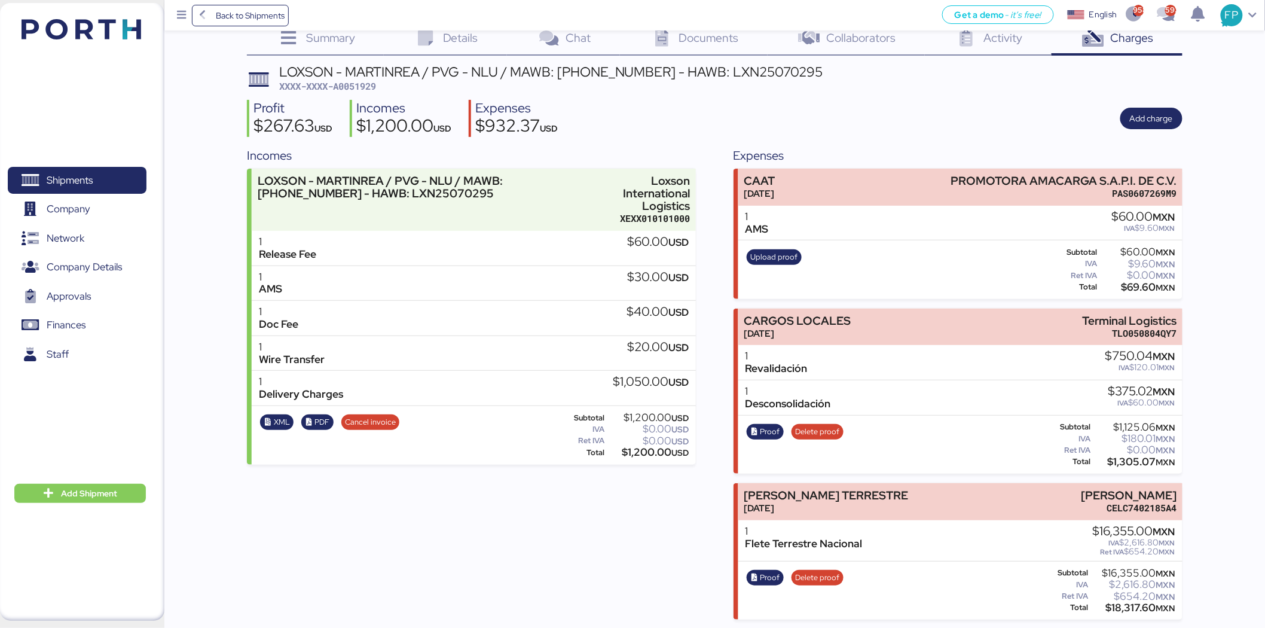
copy div "18,317.60"
click at [767, 580] on span "Proof" at bounding box center [771, 577] width 20 height 13
click at [92, 186] on span "Shipments" at bounding box center [70, 180] width 46 height 17
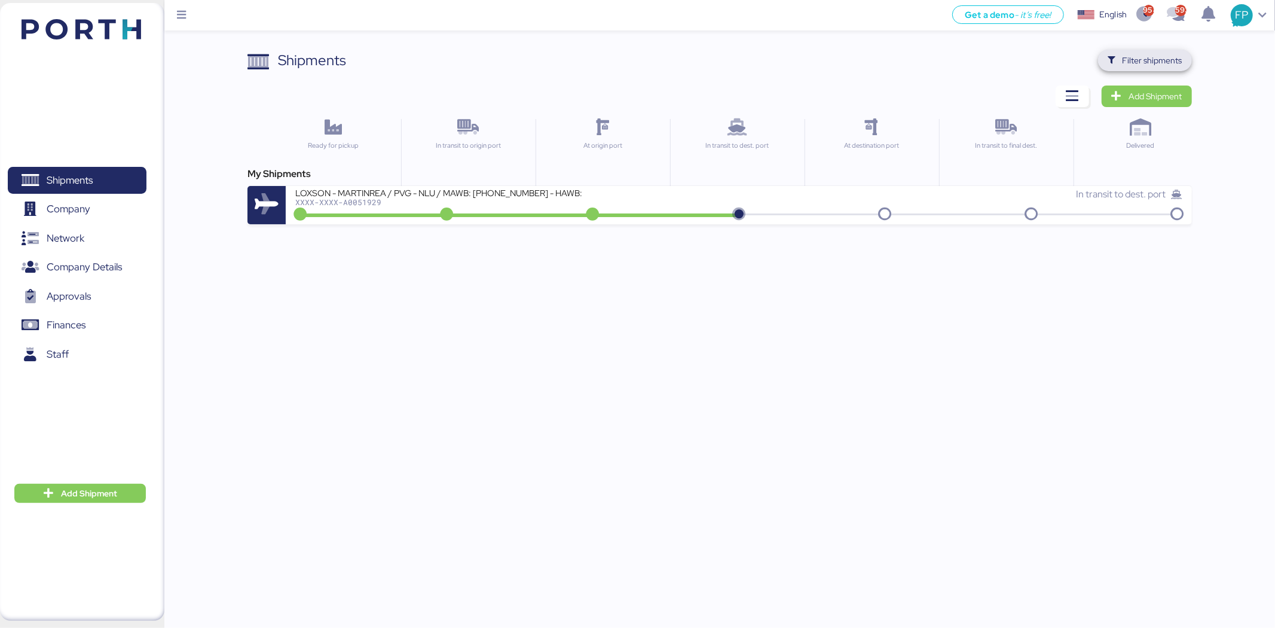
click at [1132, 54] on span "Filter shipments" at bounding box center [1153, 60] width 60 height 14
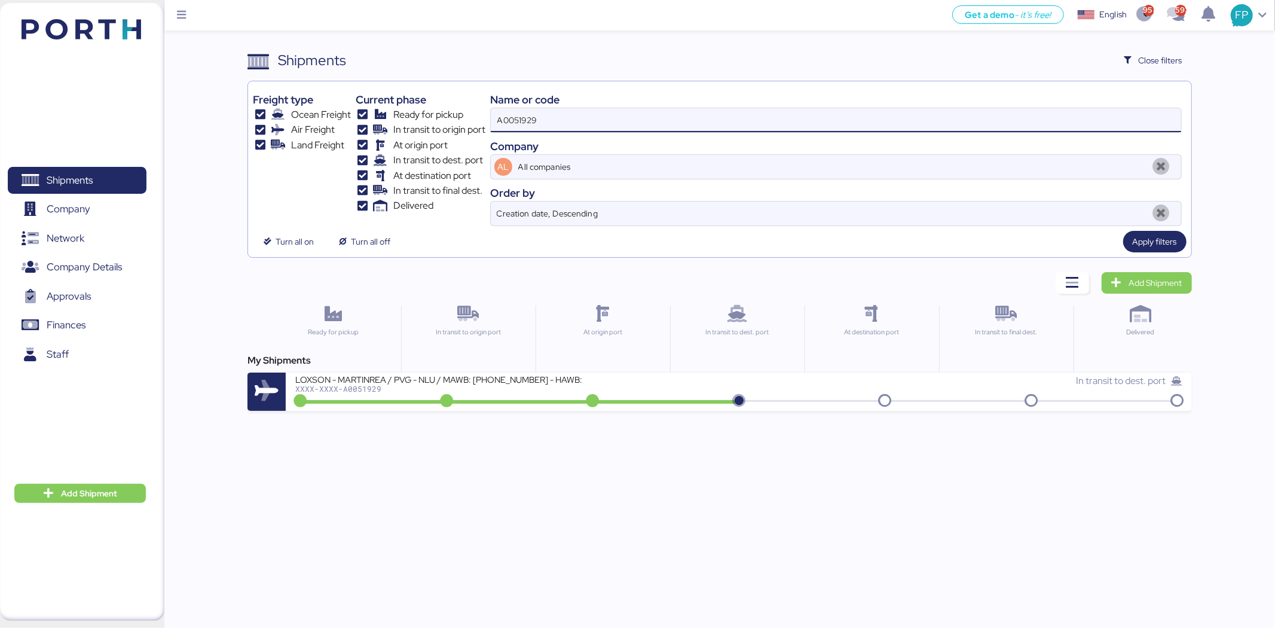
click at [508, 127] on input "A0051929" at bounding box center [836, 120] width 691 height 24
click at [495, 120] on input at bounding box center [836, 120] width 691 height 24
paste input "L0051975-168094"
drag, startPoint x: 597, startPoint y: 128, endPoint x: 536, endPoint y: 118, distance: 61.7
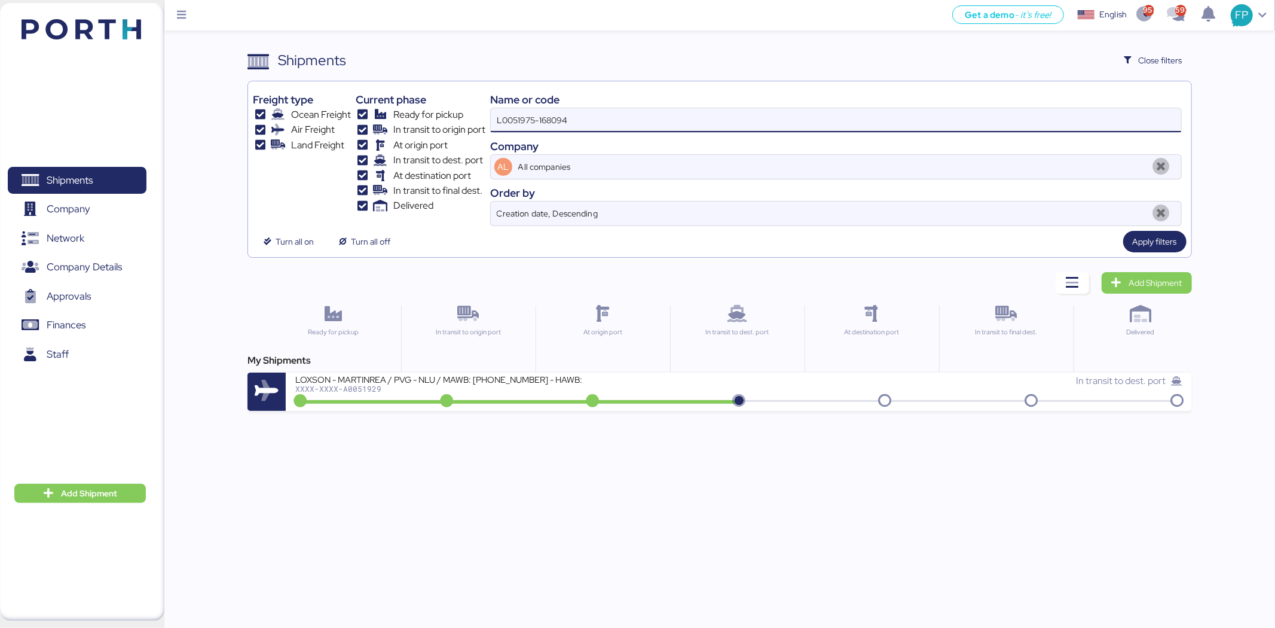
click at [536, 118] on input "L0051975-168094" at bounding box center [836, 120] width 691 height 24
type input "L0051975"
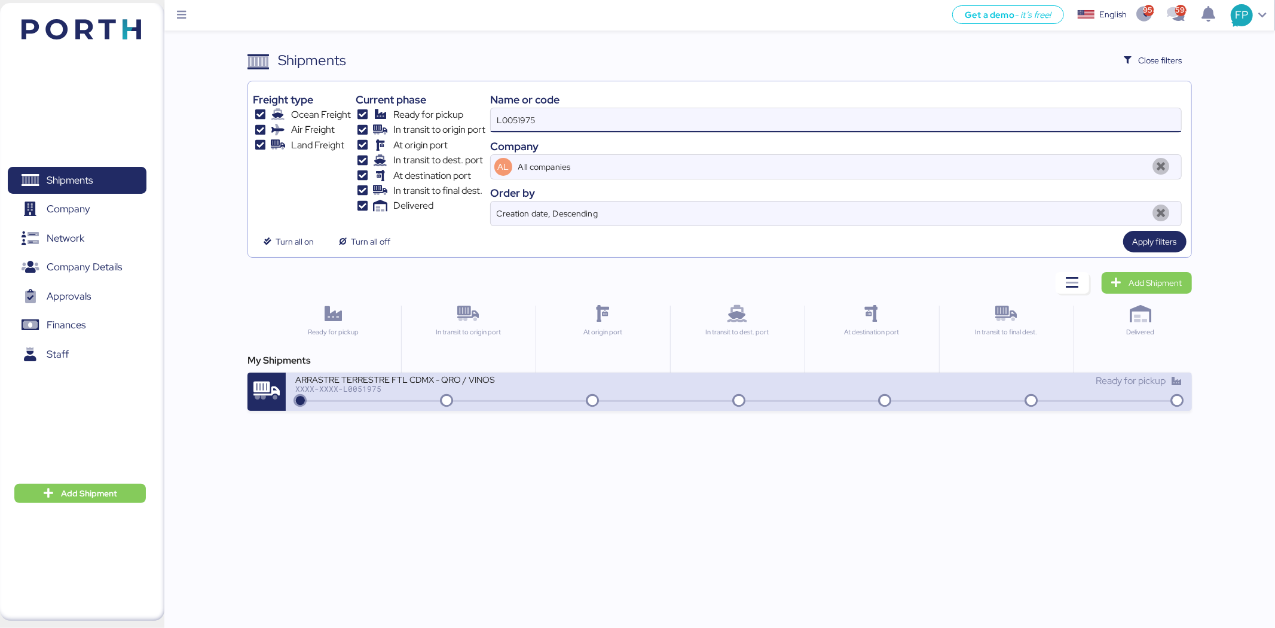
click at [536, 393] on div "XXXX-XXXX-L0051975" at bounding box center [438, 388] width 287 height 8
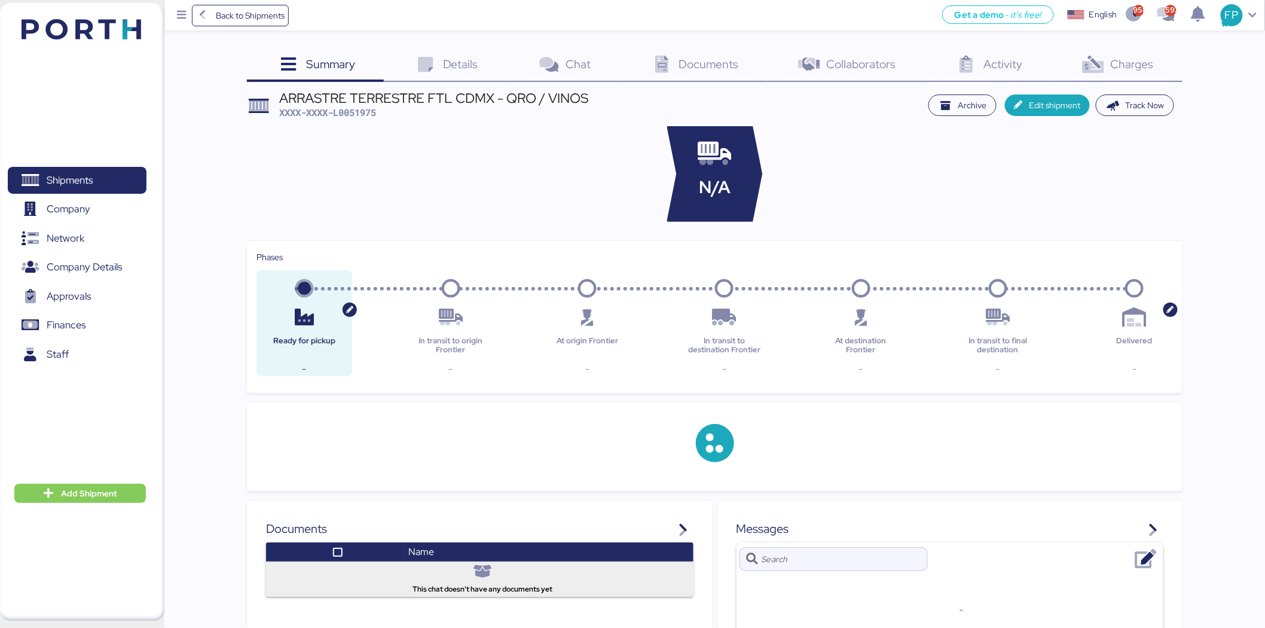
click at [1139, 69] on span "Charges" at bounding box center [1132, 64] width 43 height 16
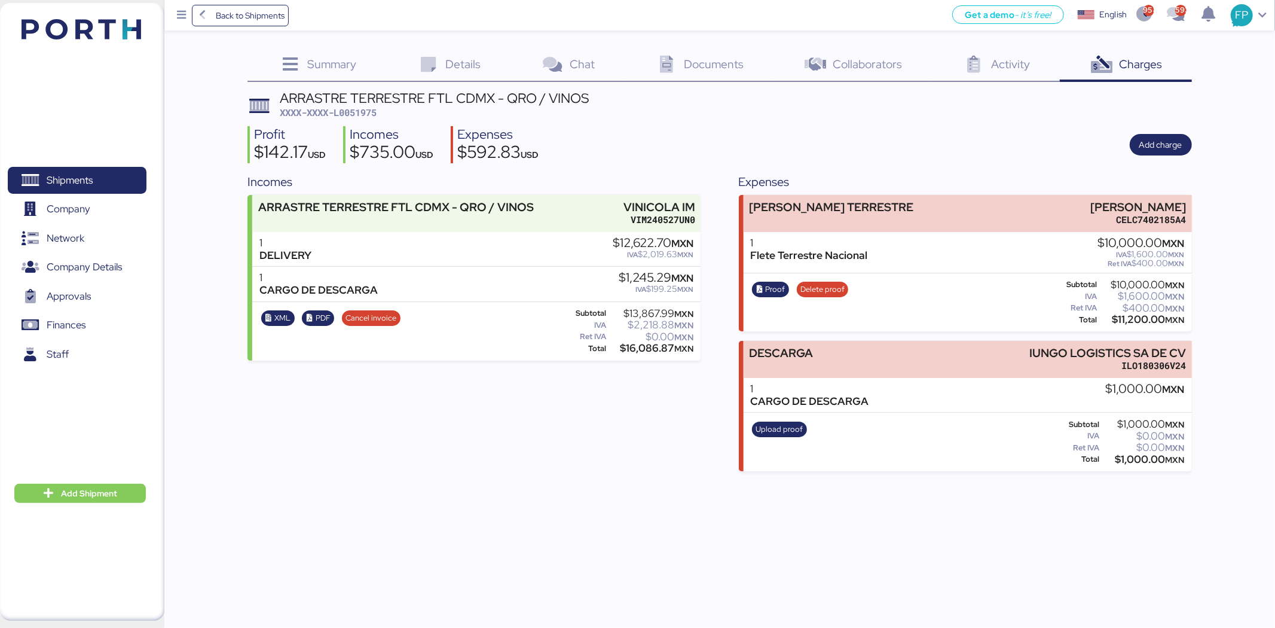
click at [350, 114] on span "XXXX-XXXX-L0051975" at bounding box center [328, 112] width 97 height 12
copy span "L0051975"
drag, startPoint x: 1032, startPoint y: 205, endPoint x: 1198, endPoint y: 199, distance: 165.7
click at [1198, 199] on div "Summary 0 Details 0 Chat 0 Documents 0 Collaborators 0 Activity 0 Charges 0 ARR…" at bounding box center [637, 235] width 1275 height 471
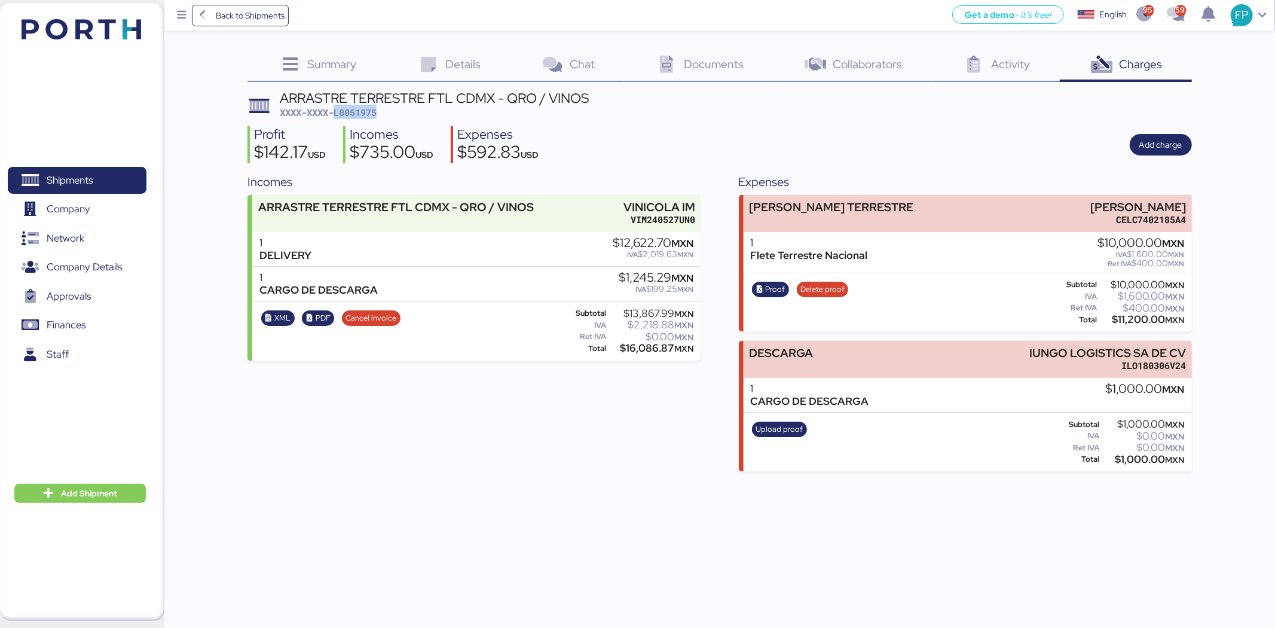
copy div "[PERSON_NAME]"
click at [1142, 317] on div "$11,200.00 MXN" at bounding box center [1142, 319] width 85 height 9
copy div "11,200.00"
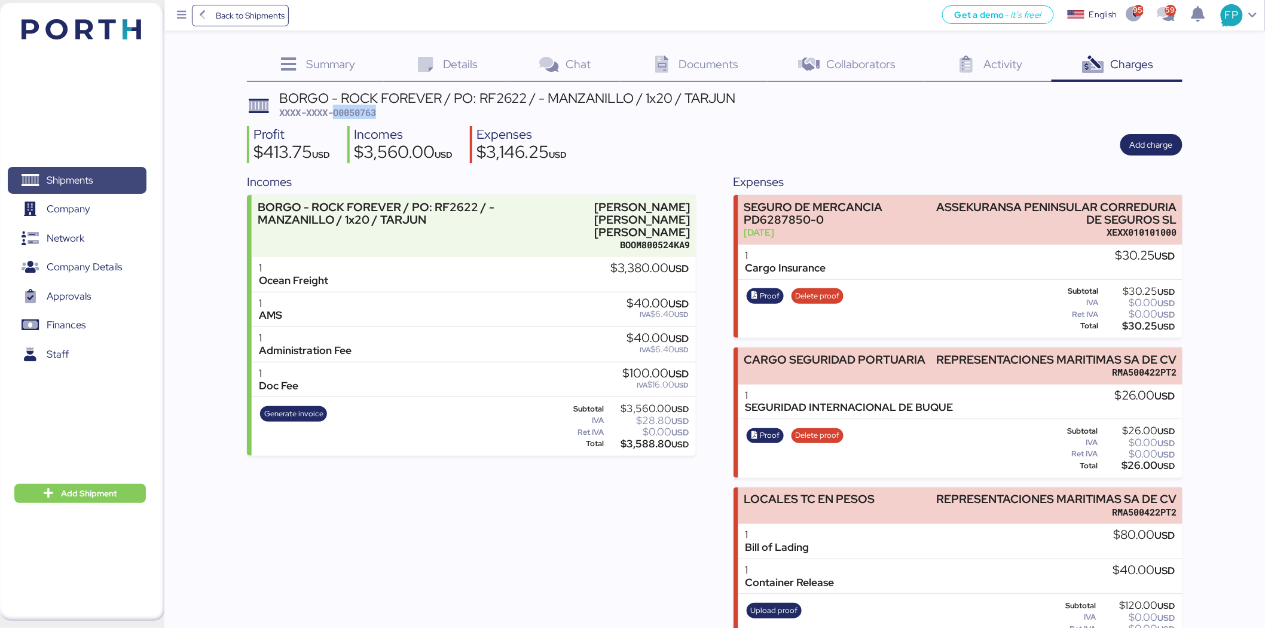
click at [58, 172] on span "Shipments" at bounding box center [70, 180] width 46 height 17
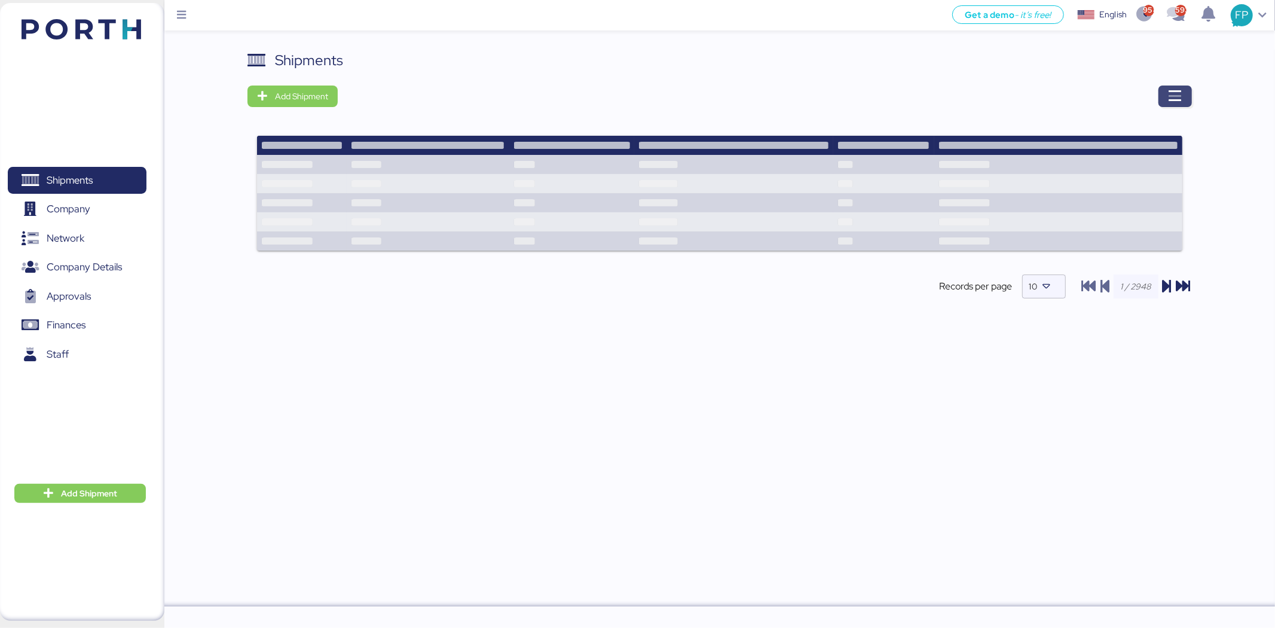
click at [1184, 100] on span "button" at bounding box center [1175, 97] width 33 height 22
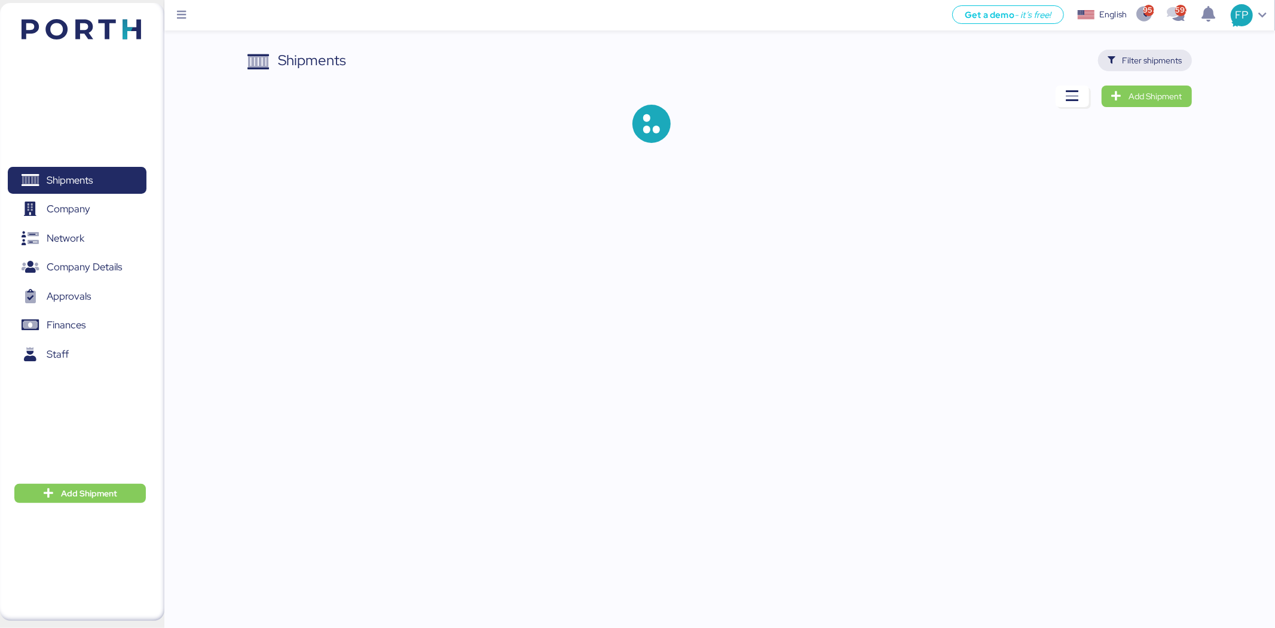
click at [1132, 66] on span "Filter shipments" at bounding box center [1153, 60] width 60 height 14
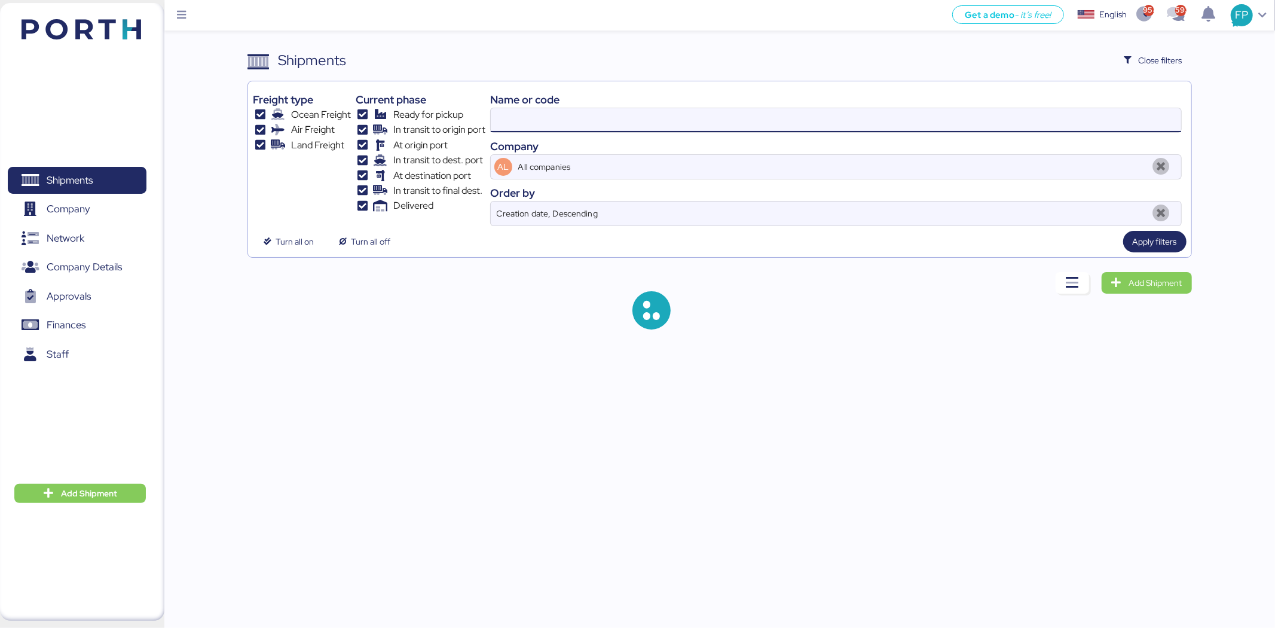
click at [515, 132] on input at bounding box center [836, 120] width 691 height 24
click at [514, 130] on input at bounding box center [836, 120] width 691 height 24
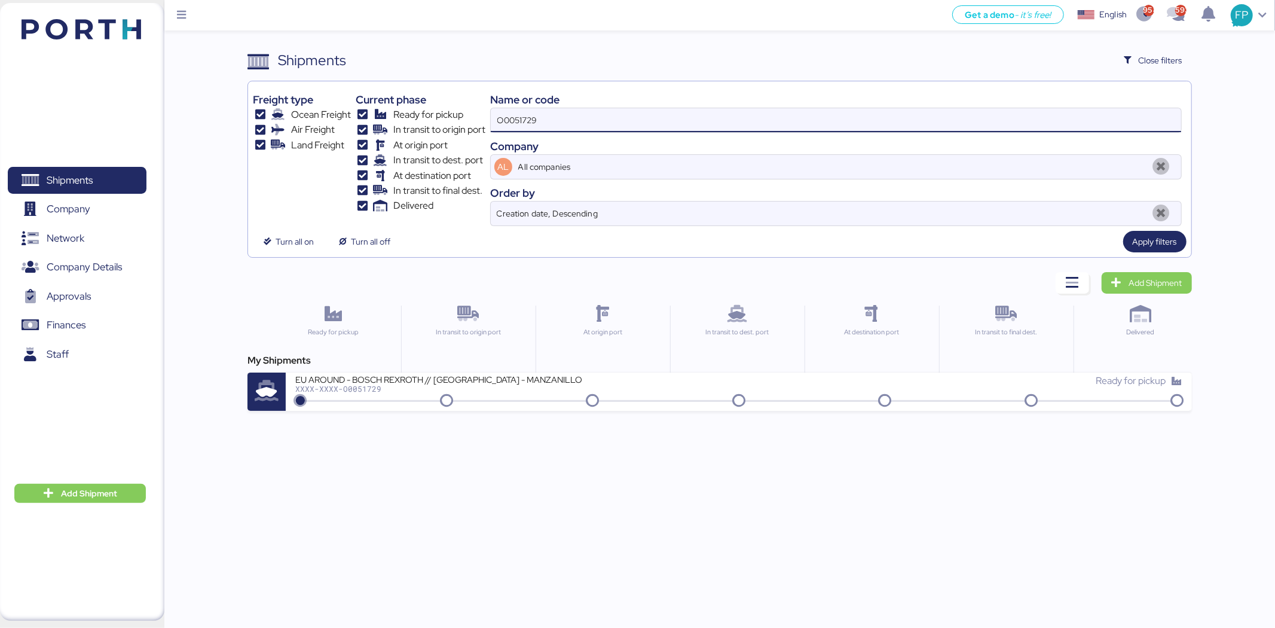
click at [512, 129] on input "O0051729" at bounding box center [836, 120] width 691 height 24
click at [511, 129] on input "O0051729" at bounding box center [836, 120] width 691 height 24
paste input "953"
type input "O0051953"
click at [543, 355] on div "My Shipments" at bounding box center [720, 360] width 944 height 14
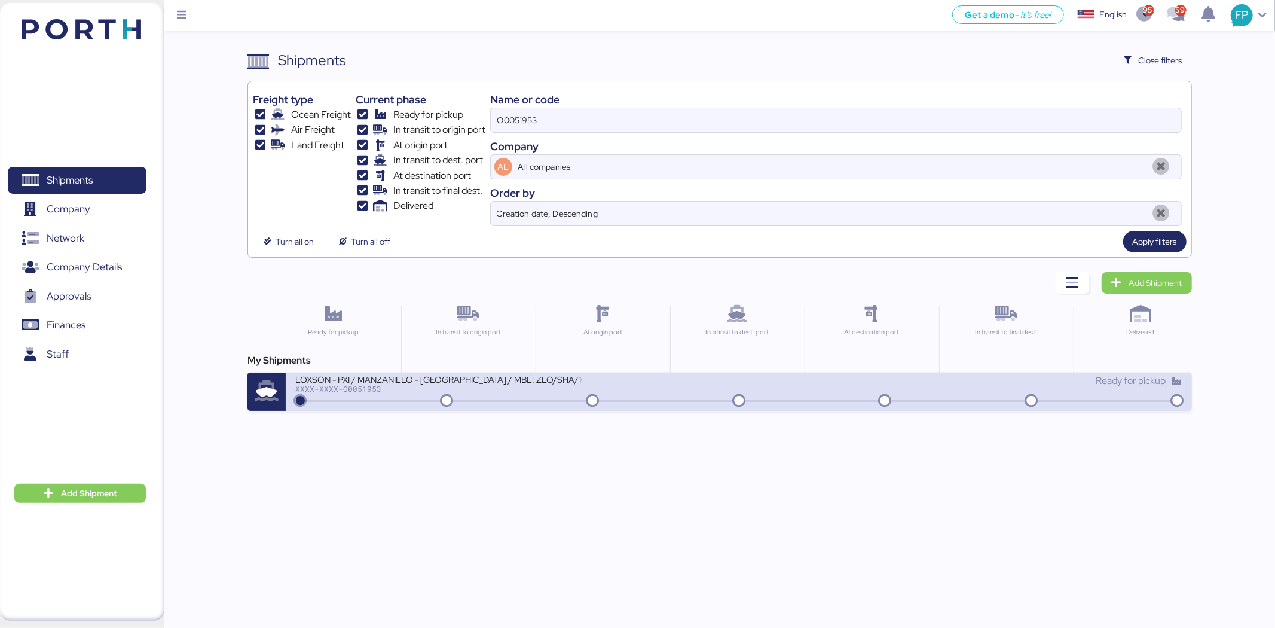
click at [546, 387] on div "XXXX-XXXX-O0051953" at bounding box center [438, 388] width 287 height 8
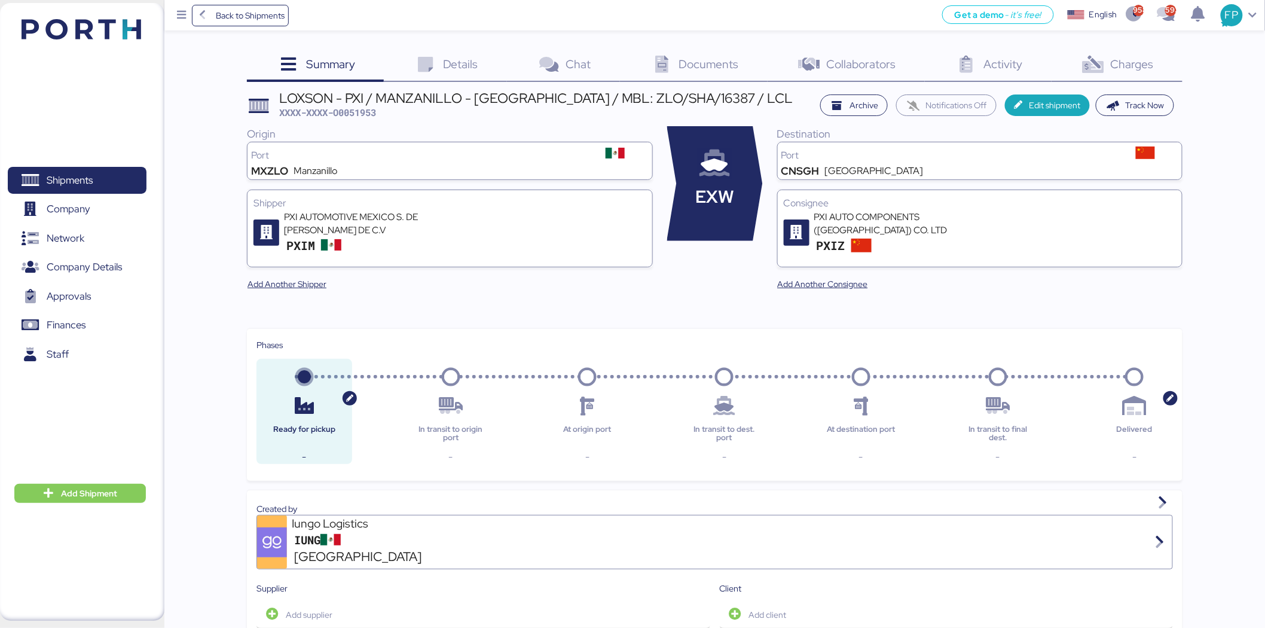
click at [1139, 72] on div "Charges 0" at bounding box center [1117, 66] width 131 height 32
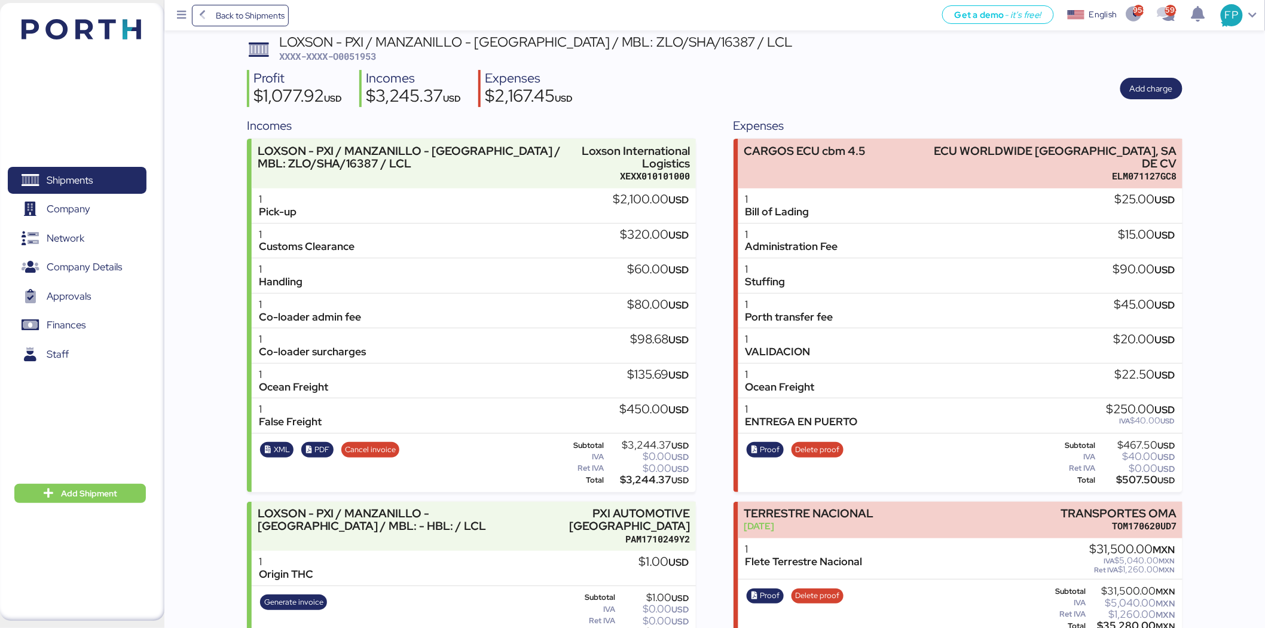
scroll to position [82, 0]
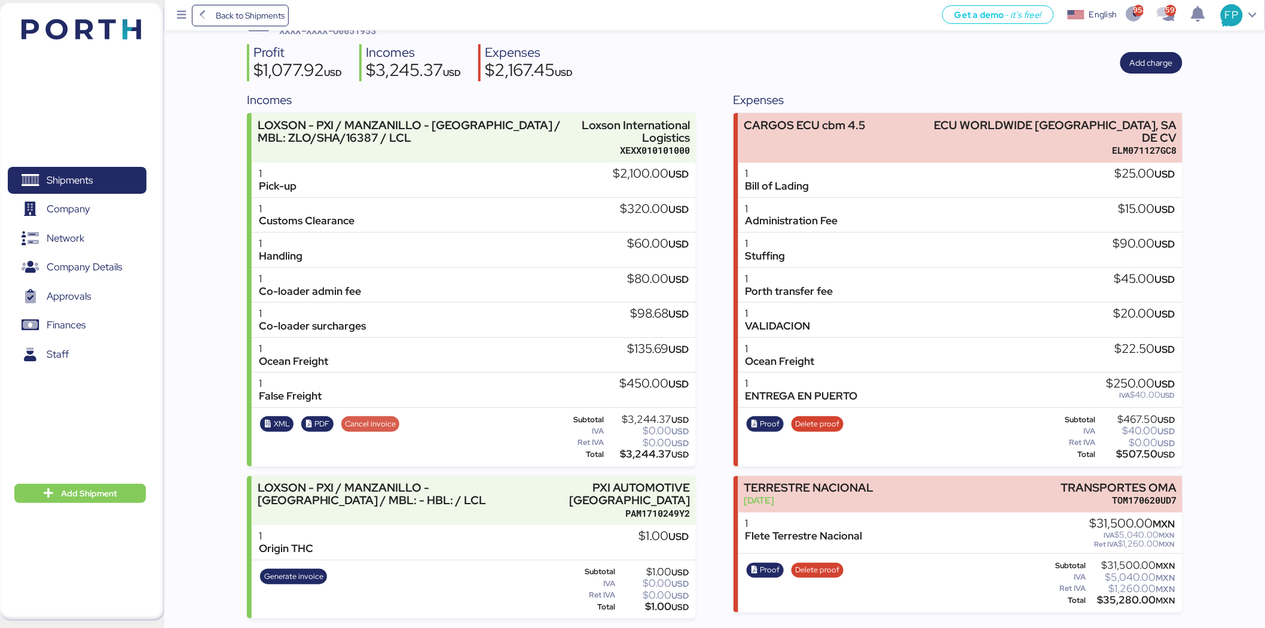
click at [379, 423] on span "Cancel invoice" at bounding box center [370, 423] width 51 height 13
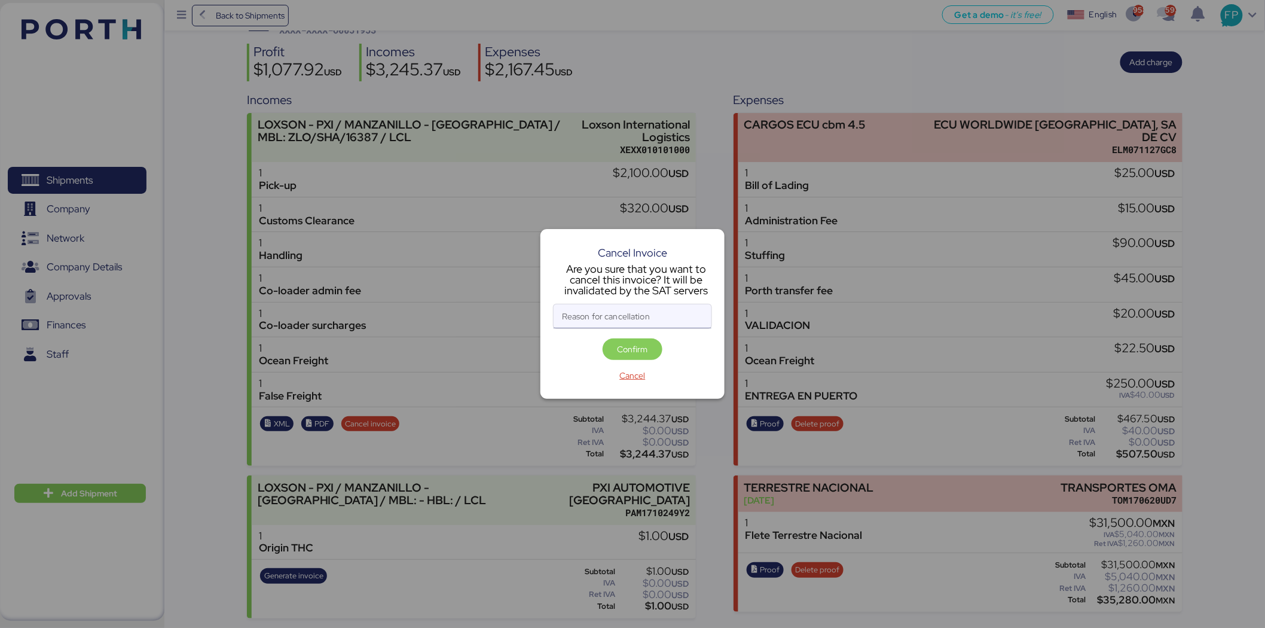
click at [617, 309] on input "Reason for cancellation" at bounding box center [633, 316] width 158 height 24
type input "n"
type input "monto incorrecto"
click at [631, 353] on span "Confirm" at bounding box center [633, 349] width 30 height 14
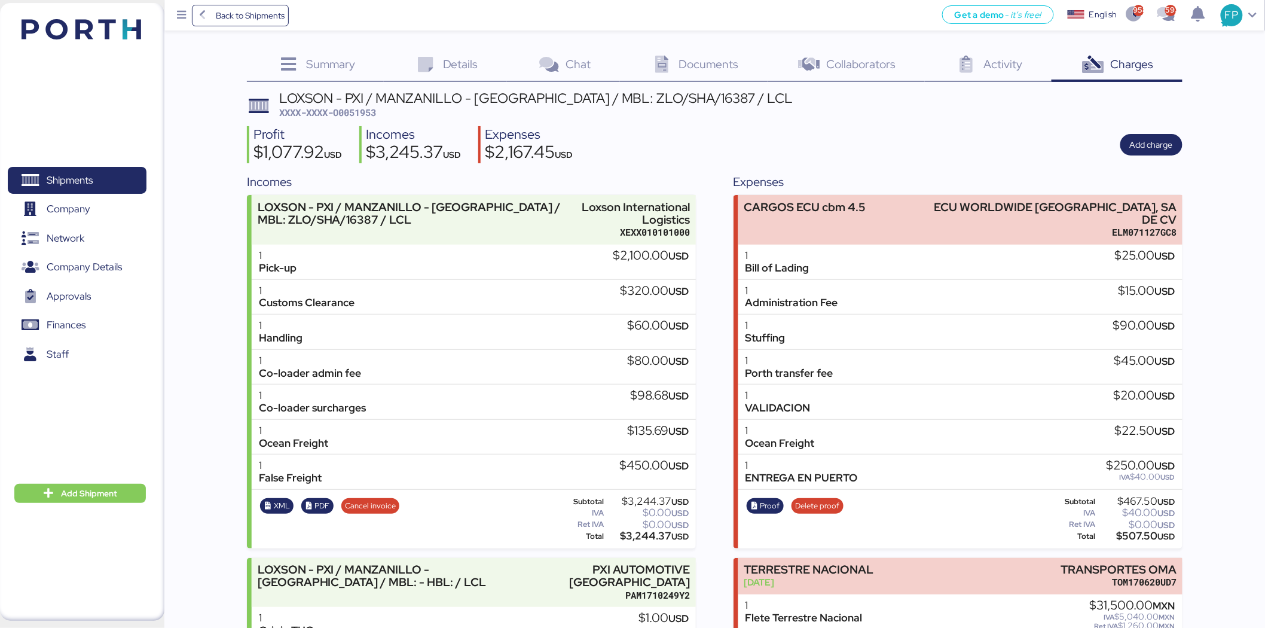
scroll to position [82, 0]
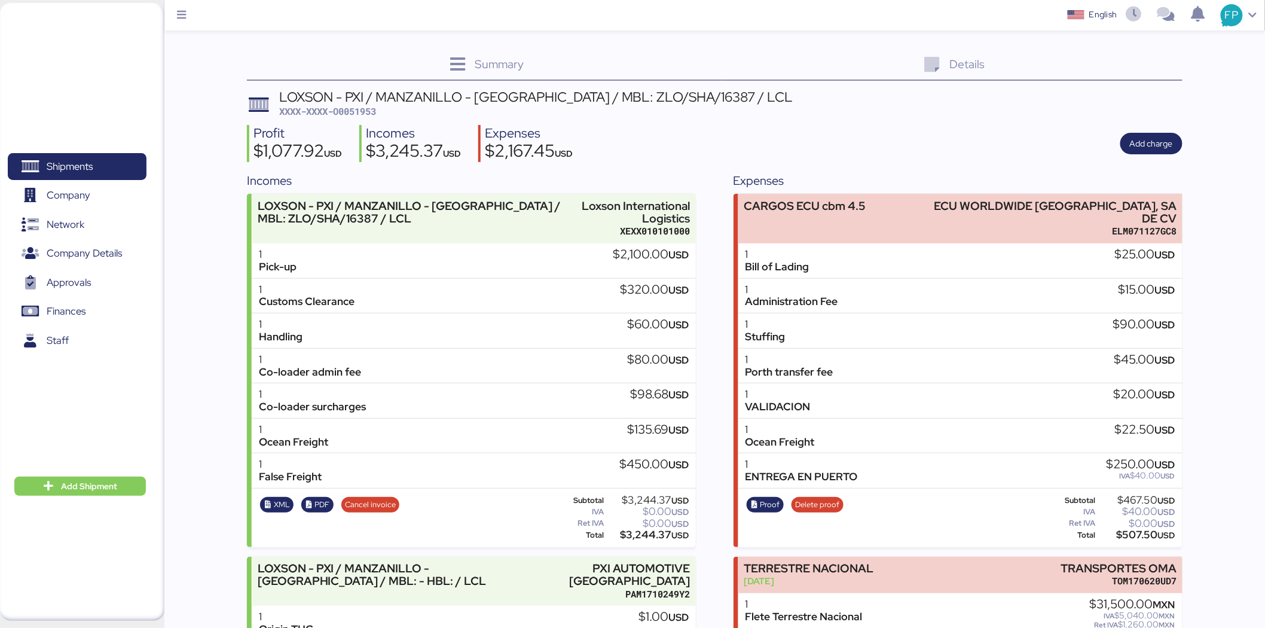
scroll to position [81, 0]
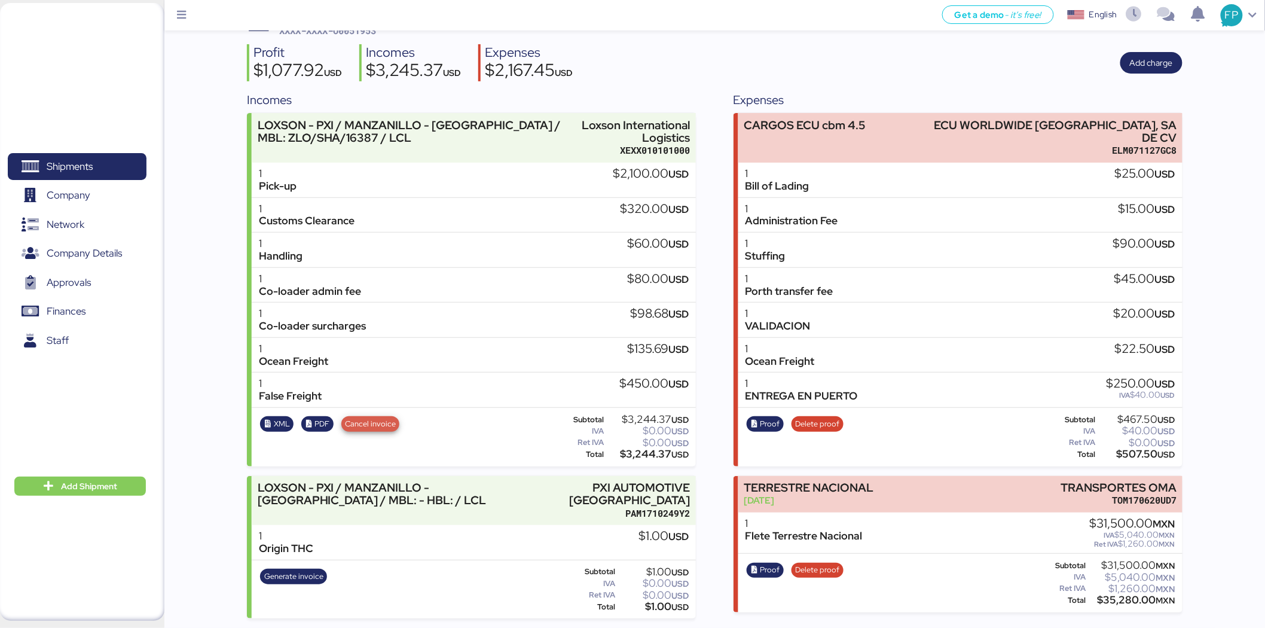
click at [366, 421] on span "Cancel invoice" at bounding box center [370, 423] width 51 height 13
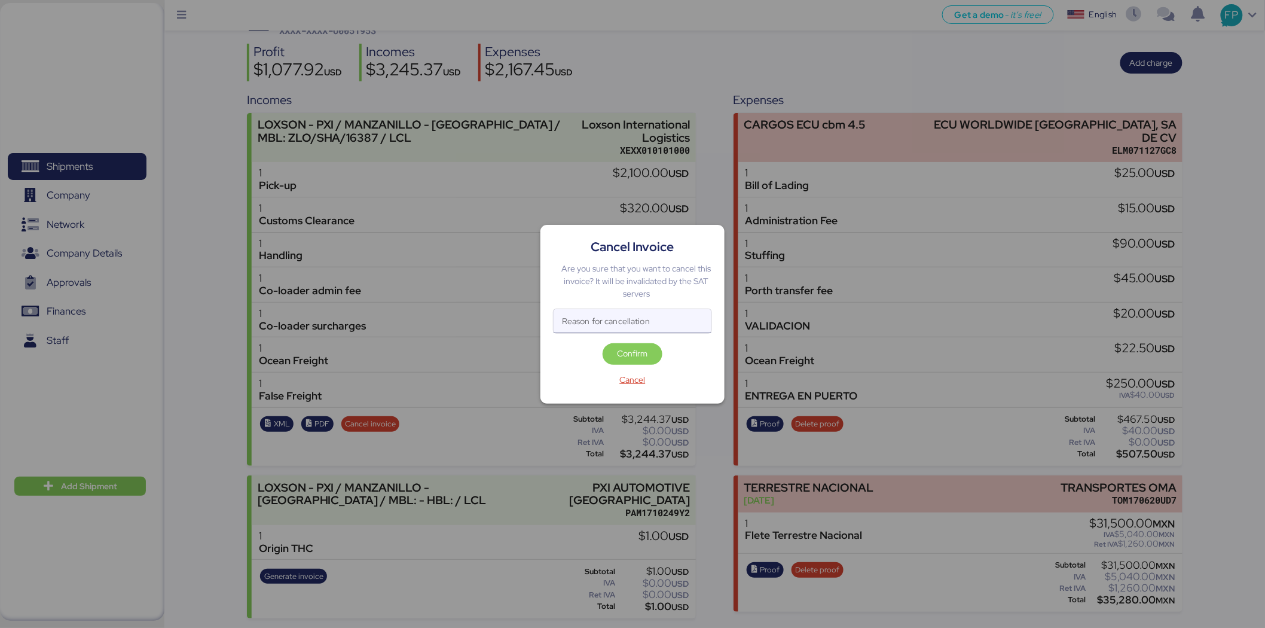
click at [582, 324] on input "Reason for cancellation" at bounding box center [633, 321] width 158 height 24
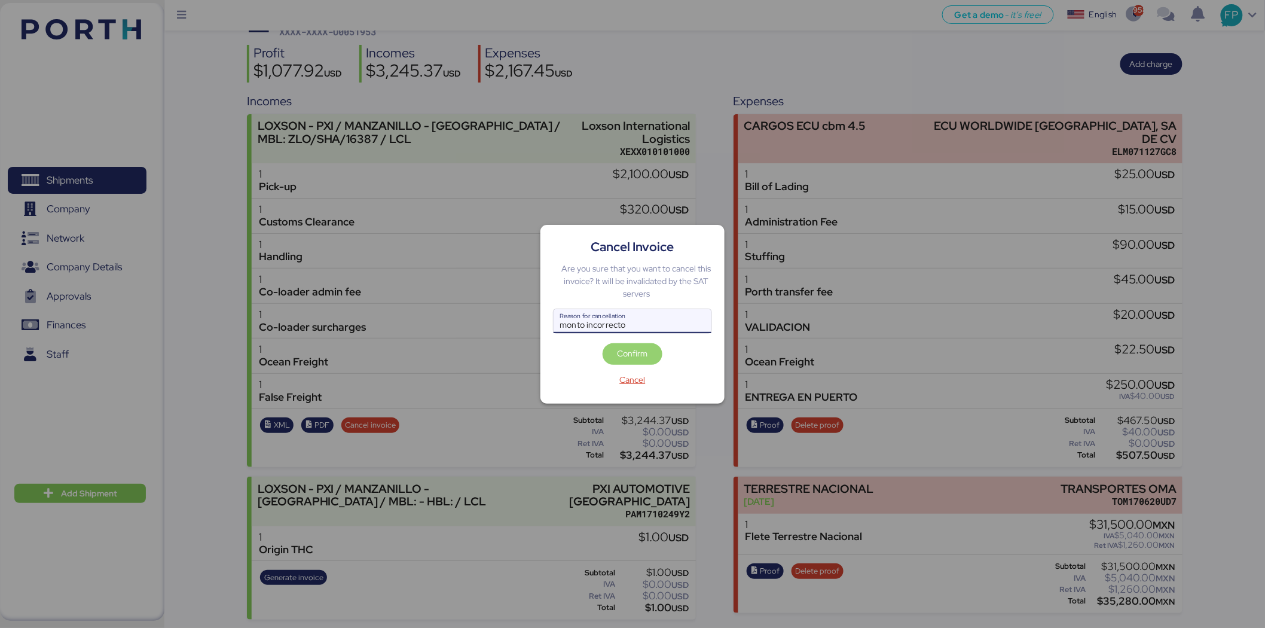
type input "monto incorrecto"
click at [634, 358] on span "Confirm" at bounding box center [633, 353] width 30 height 14
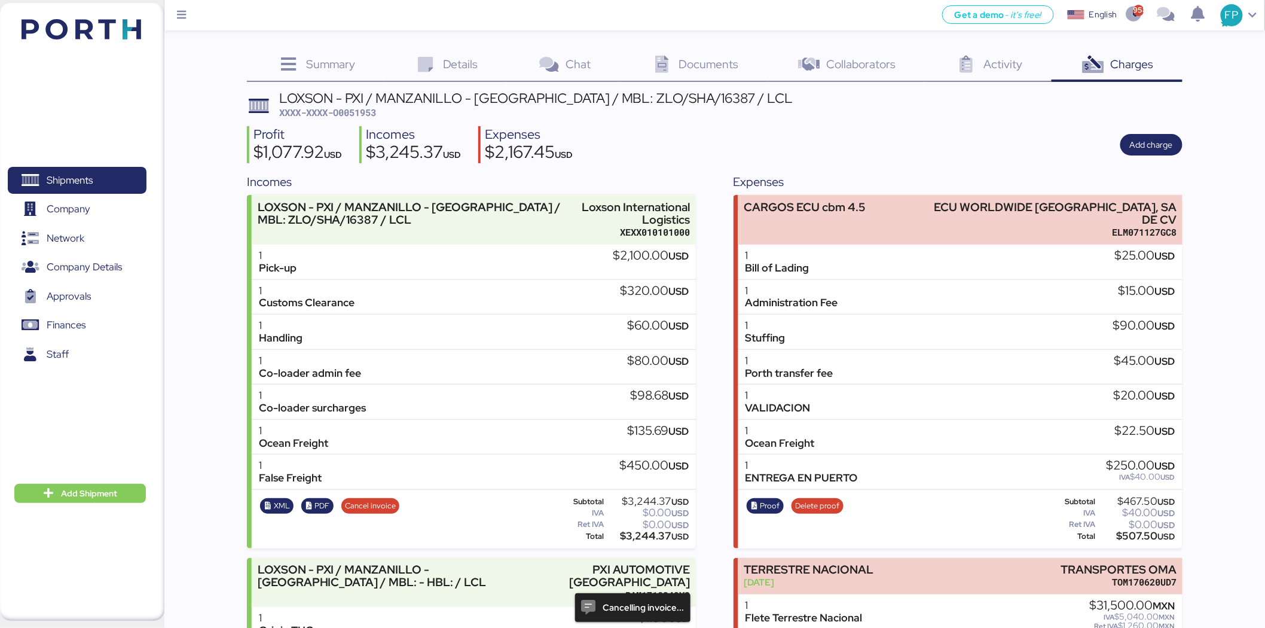
scroll to position [81, 0]
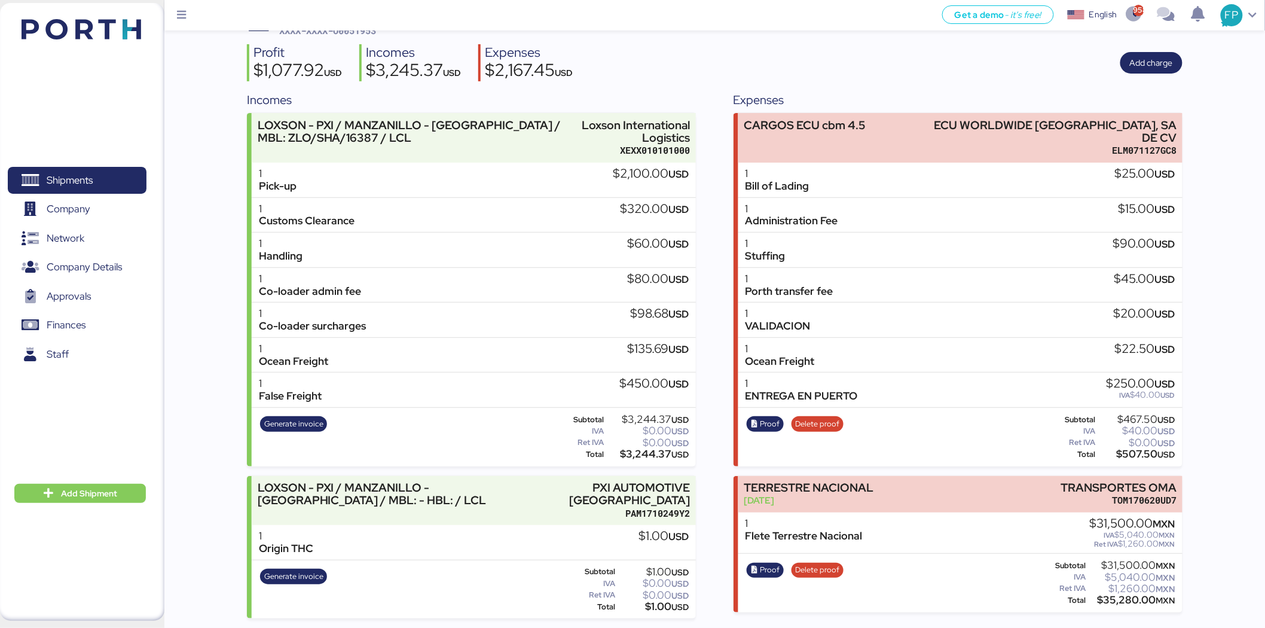
scroll to position [82, 0]
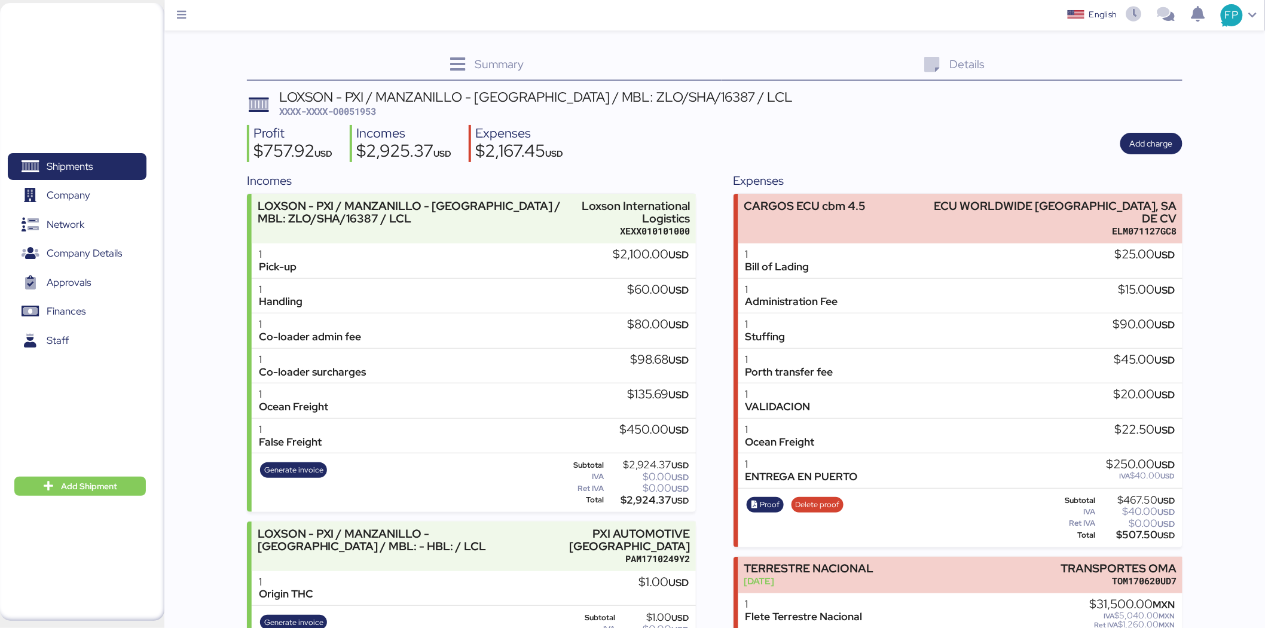
scroll to position [61, 0]
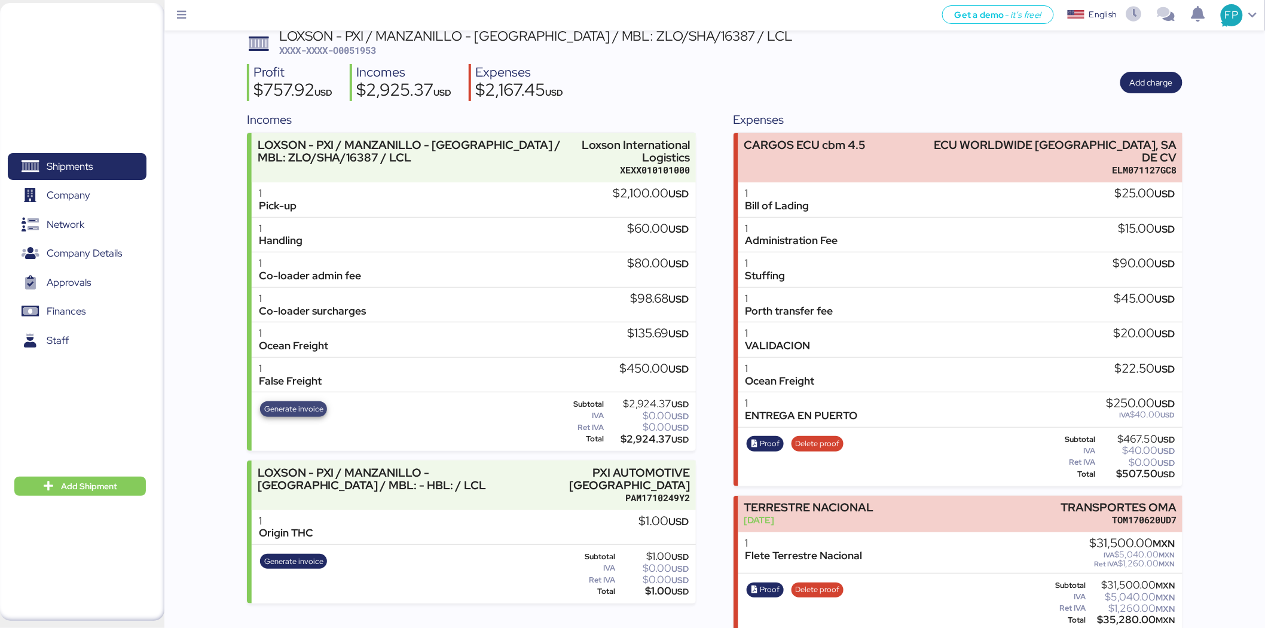
click at [293, 408] on span "Generate invoice" at bounding box center [293, 408] width 59 height 13
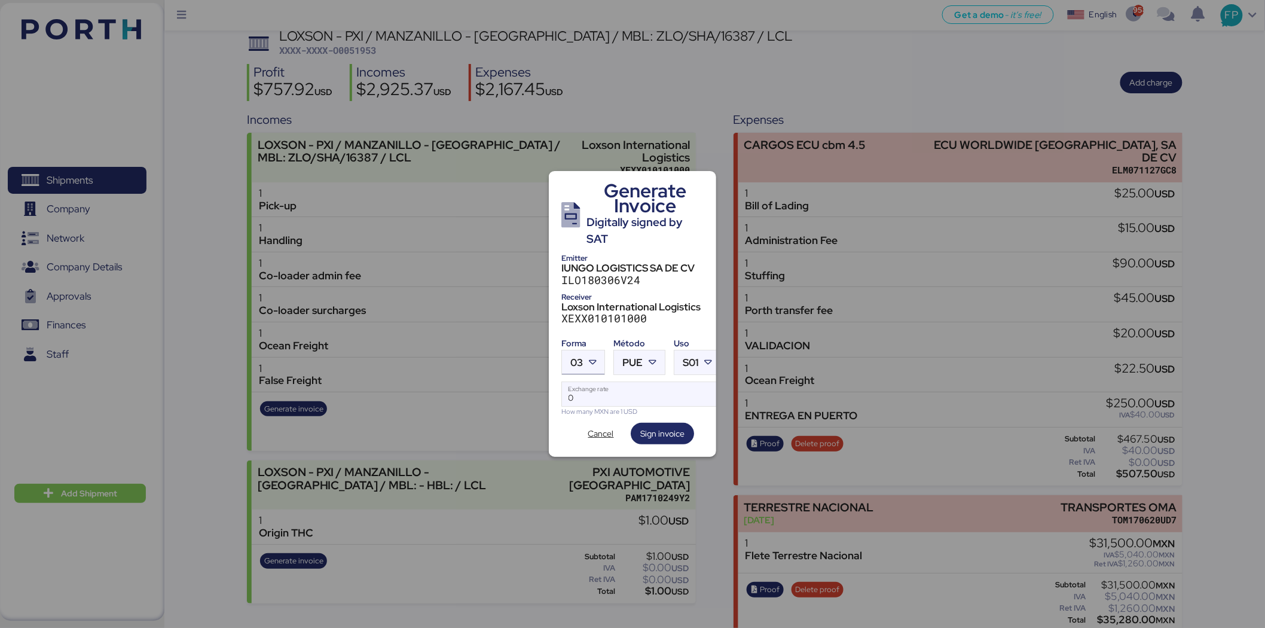
click at [590, 362] on icon at bounding box center [593, 362] width 12 height 12
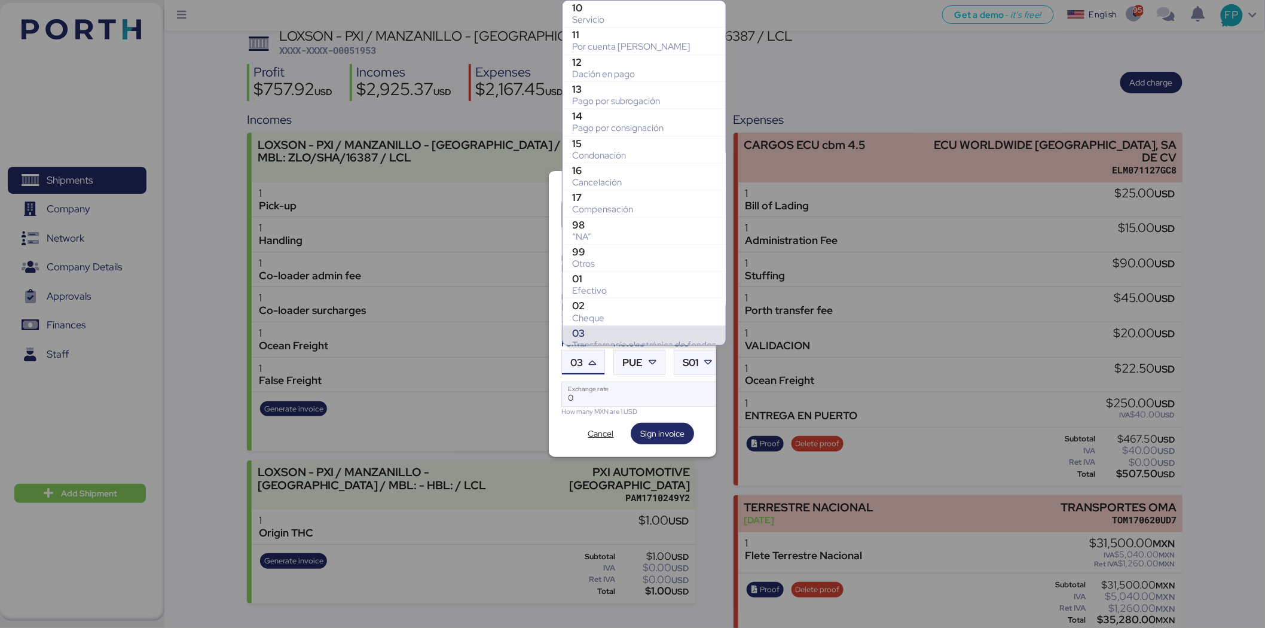
scroll to position [171, 0]
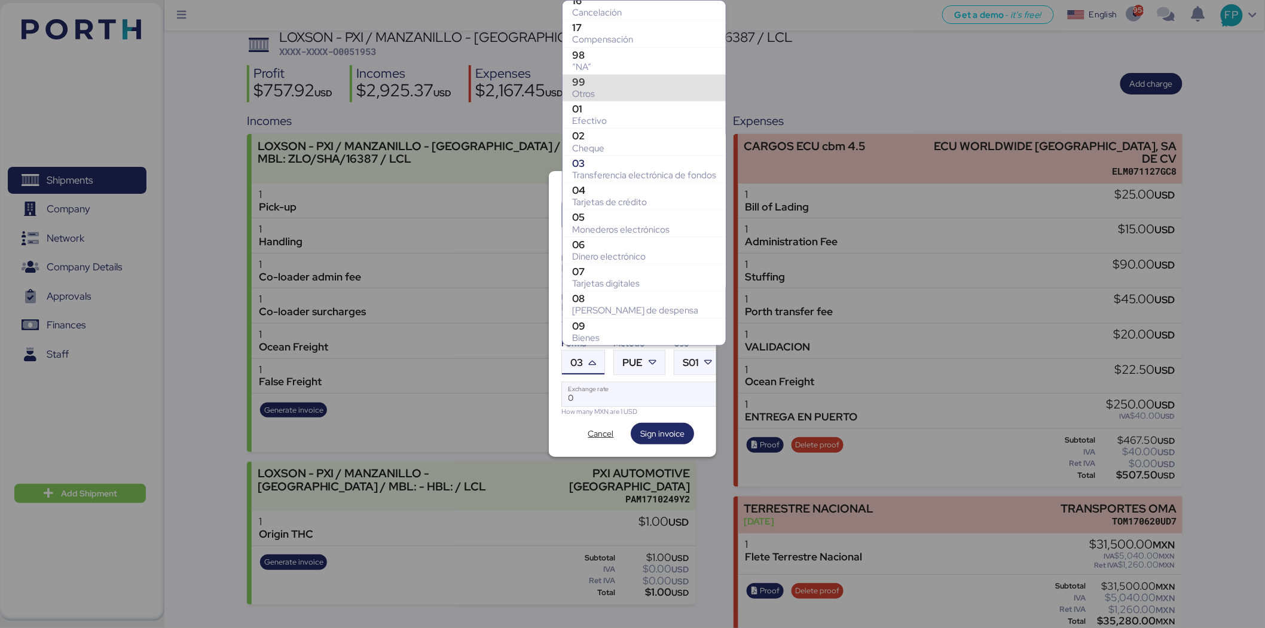
click at [630, 88] on div "Otros" at bounding box center [644, 94] width 144 height 12
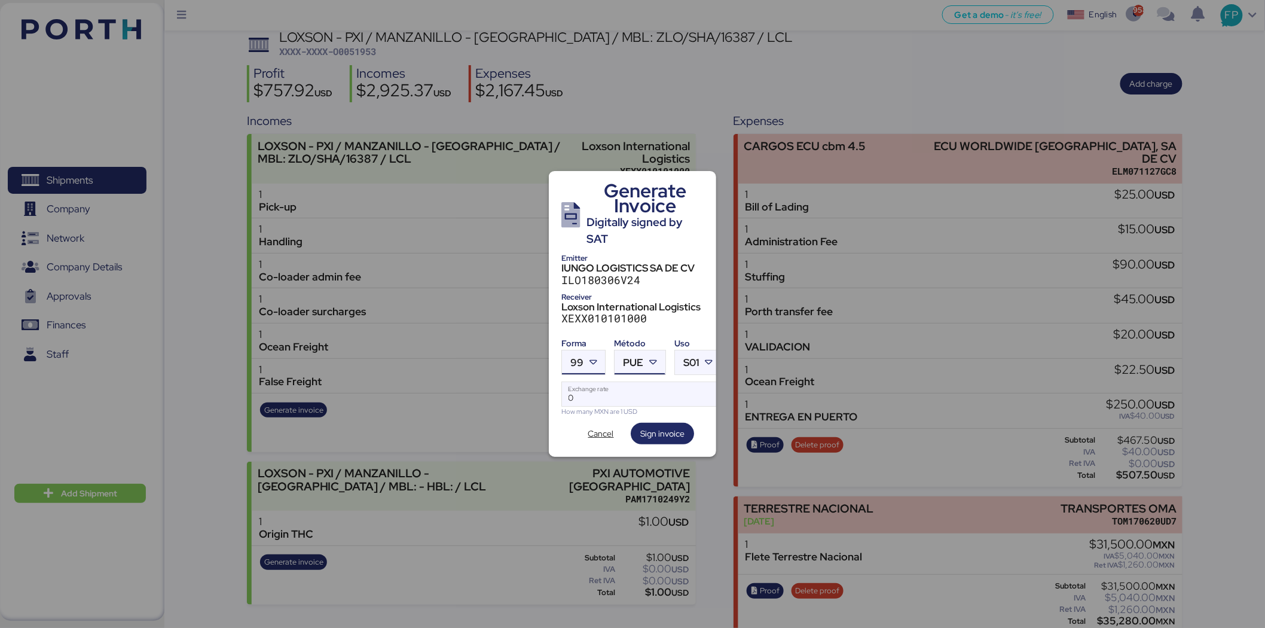
click at [638, 361] on span "PUE" at bounding box center [633, 363] width 20 height 10
click at [652, 416] on div "Pago en parcialidades o diferido" at bounding box center [689, 416] width 129 height 12
click at [637, 386] on input "Exchange rate" at bounding box center [641, 394] width 159 height 24
type input "0"
click at [584, 392] on input "Exchange rate" at bounding box center [641, 394] width 159 height 24
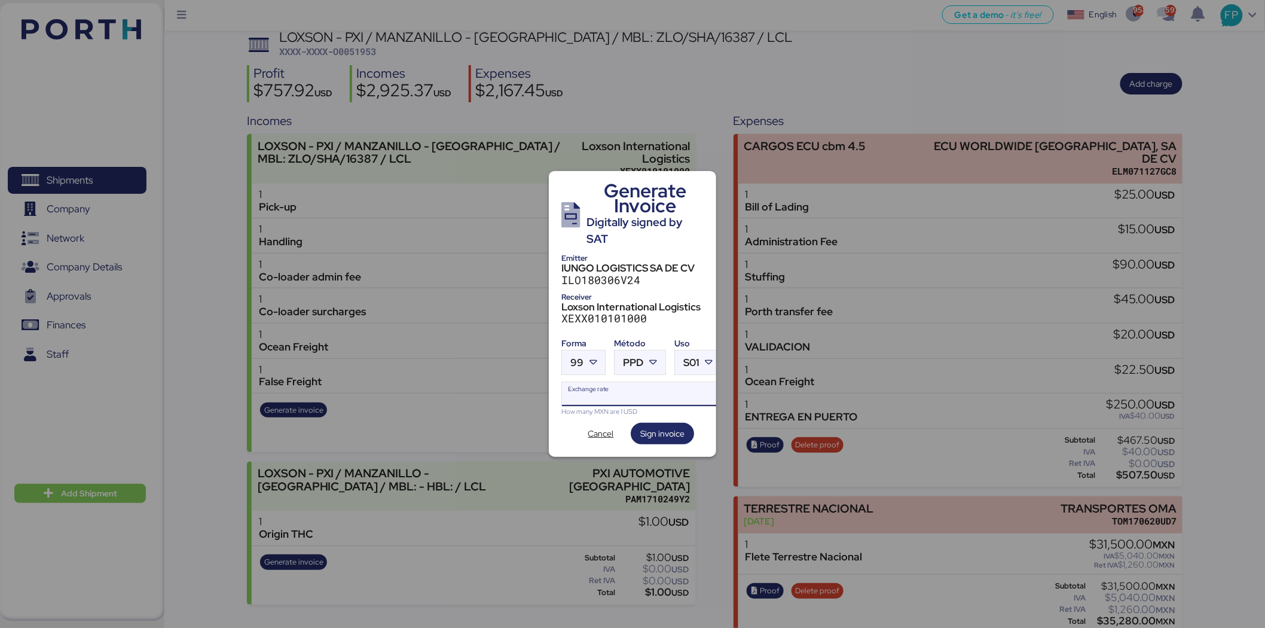
paste input "18.6402"
type input "18.6402"
click at [660, 431] on span "Sign invoice" at bounding box center [662, 433] width 44 height 14
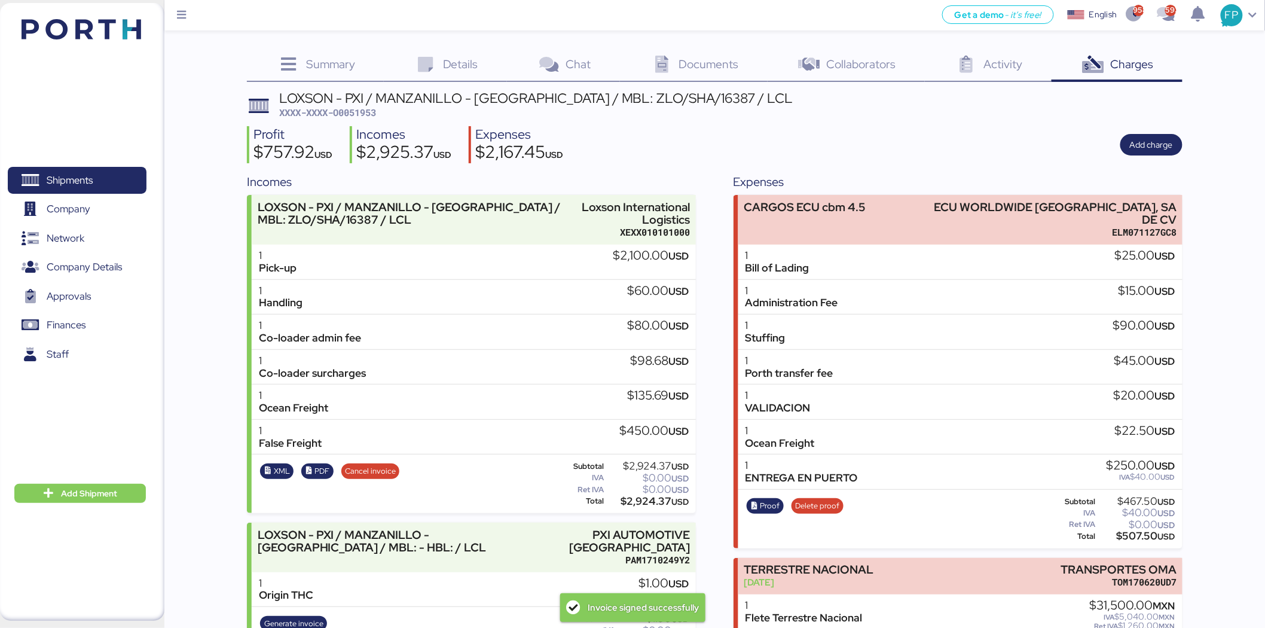
click at [640, 499] on div "$2,924.37 USD" at bounding box center [648, 501] width 83 height 9
copy div "2,924.37"
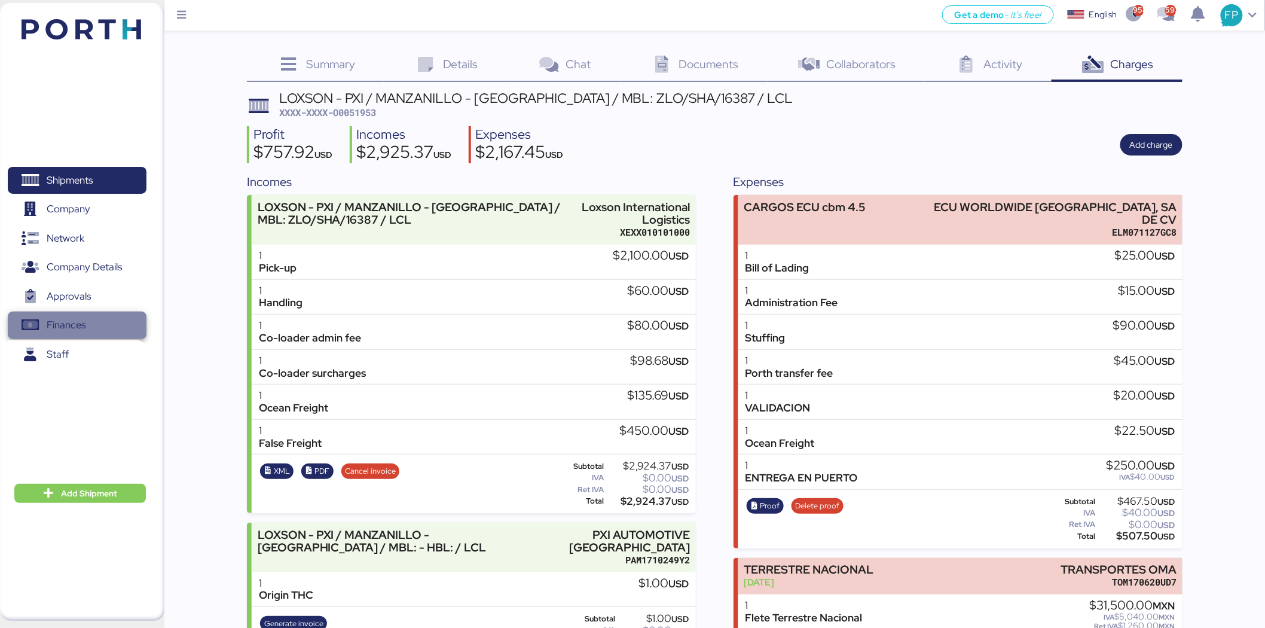
click at [87, 322] on span "Finances" at bounding box center [77, 324] width 129 height 17
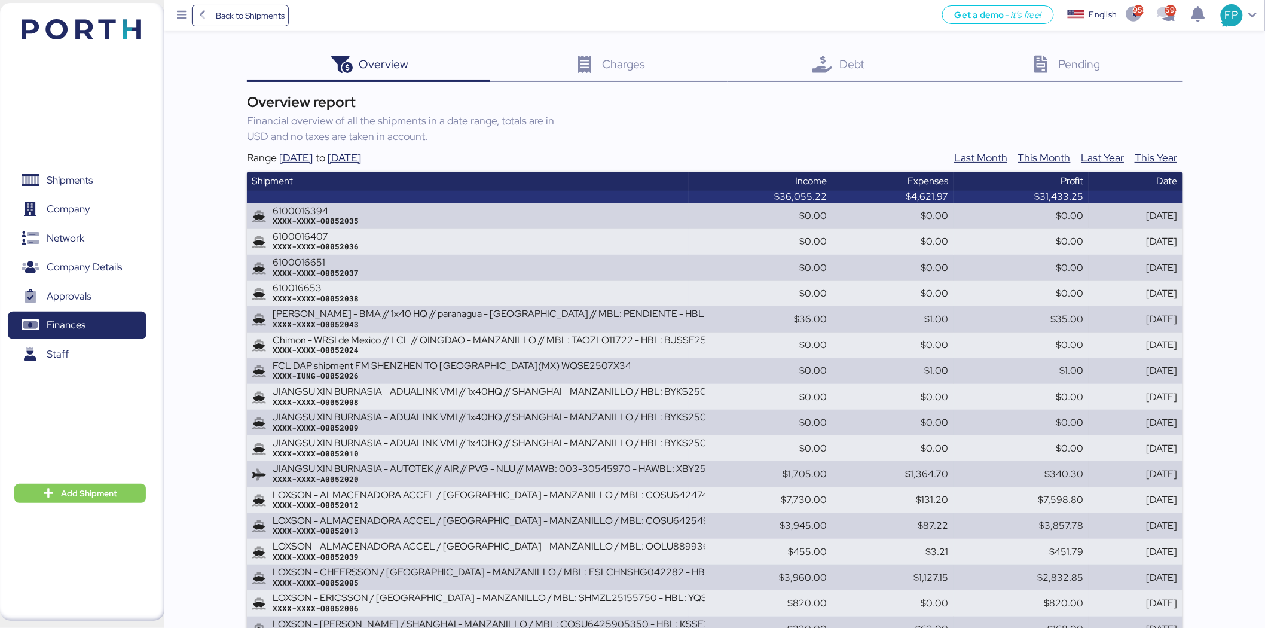
click at [853, 69] on span "Debt" at bounding box center [852, 64] width 25 height 16
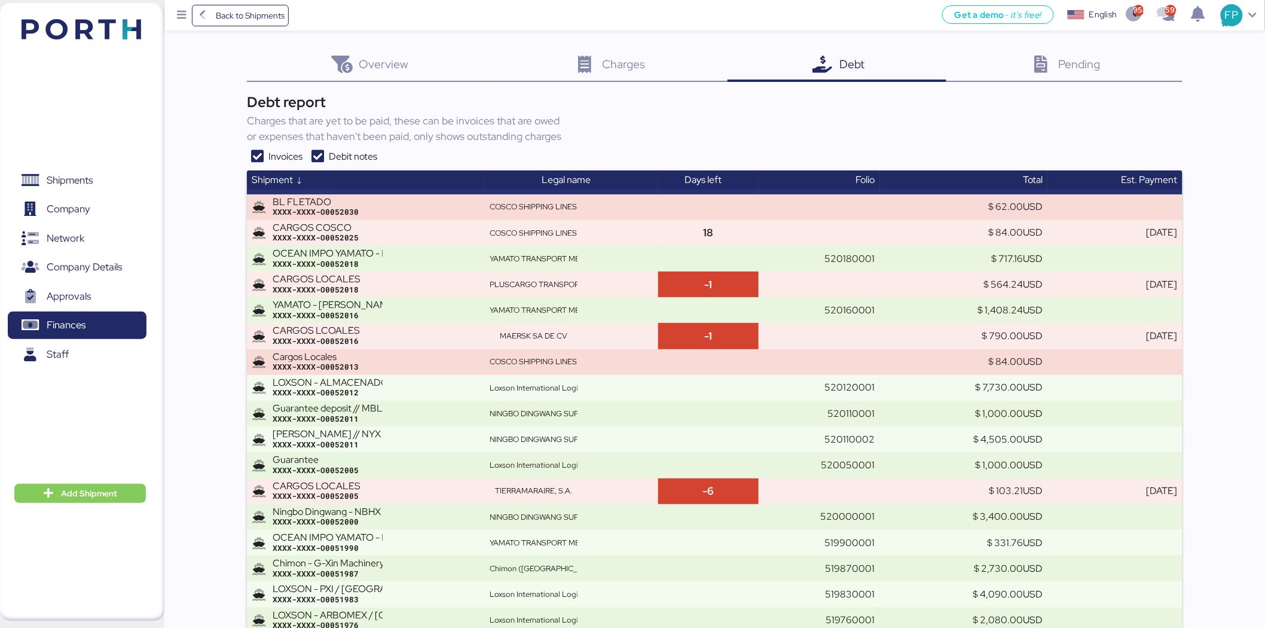
click at [257, 153] on icon at bounding box center [258, 156] width 22 height 14
